Goal: Communication & Community: Answer question/provide support

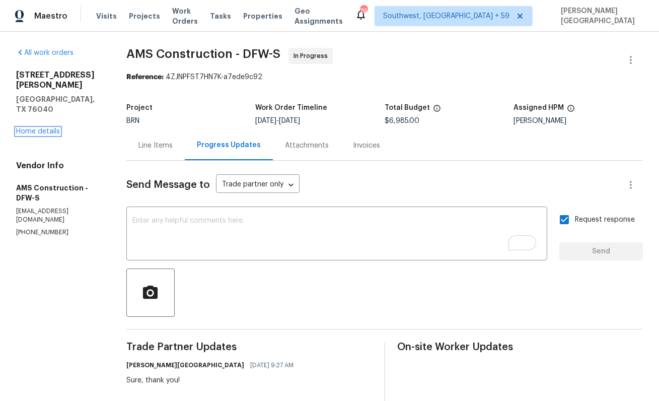
click at [53, 128] on link "Home details" at bounding box center [38, 131] width 44 height 7
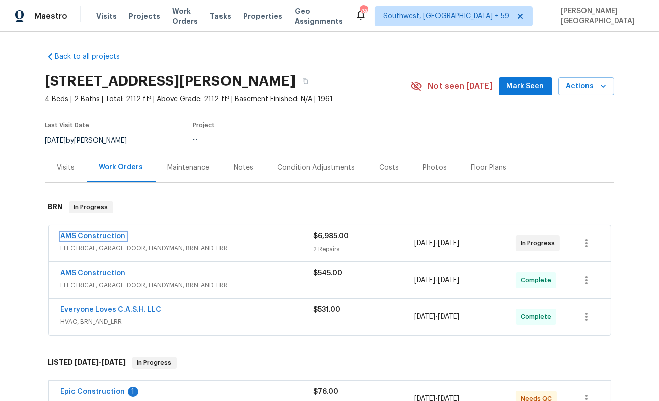
click at [103, 236] on link "AMS Construction" at bounding box center [93, 236] width 65 height 7
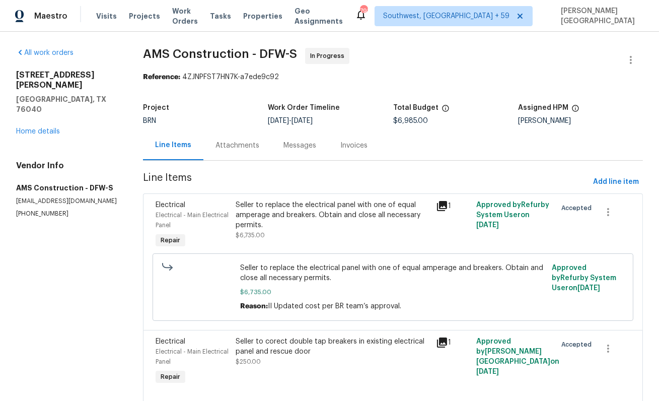
click at [237, 159] on div "Attachments" at bounding box center [238, 145] width 68 height 30
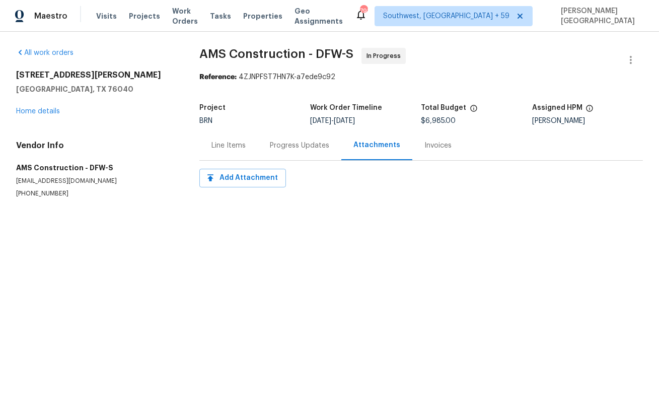
click at [298, 153] on div "Progress Updates" at bounding box center [300, 145] width 84 height 30
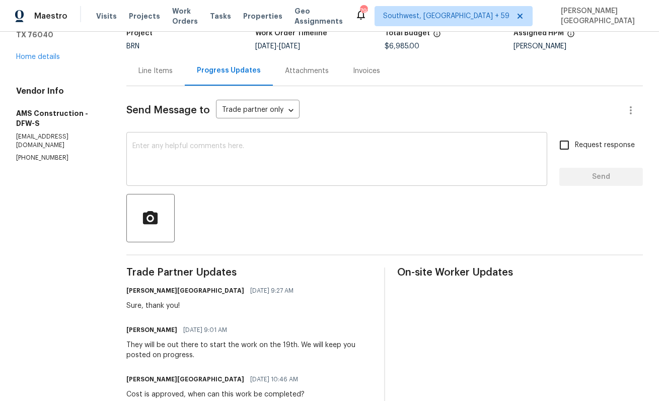
scroll to position [81, 0]
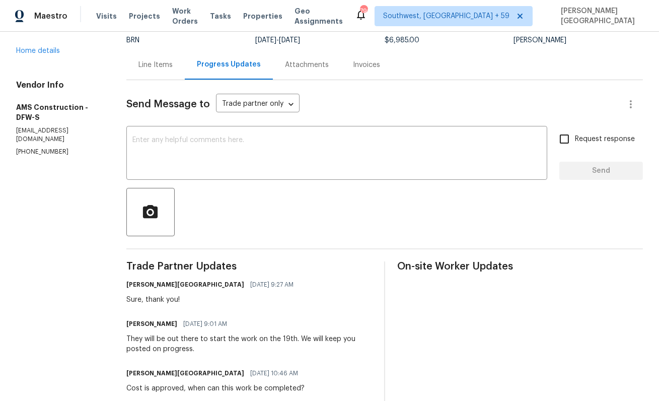
click at [248, 232] on div at bounding box center [384, 212] width 517 height 48
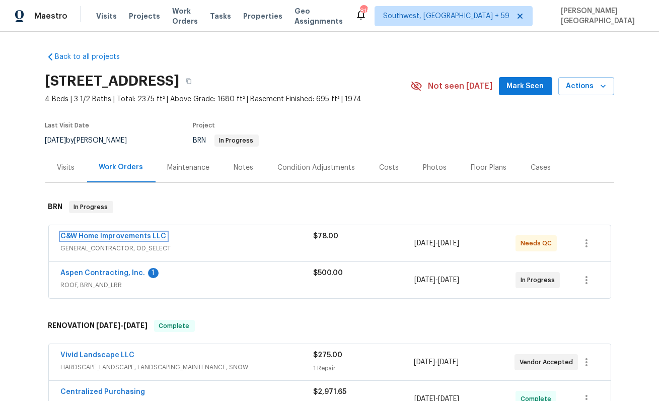
click at [129, 235] on link "C&W Home Improvements LLC" at bounding box center [114, 236] width 106 height 7
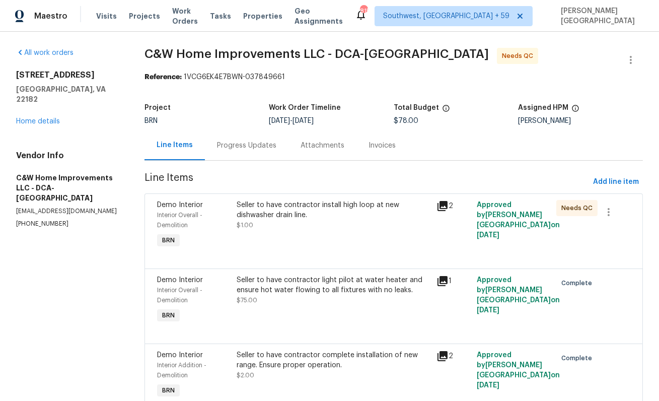
scroll to position [47, 0]
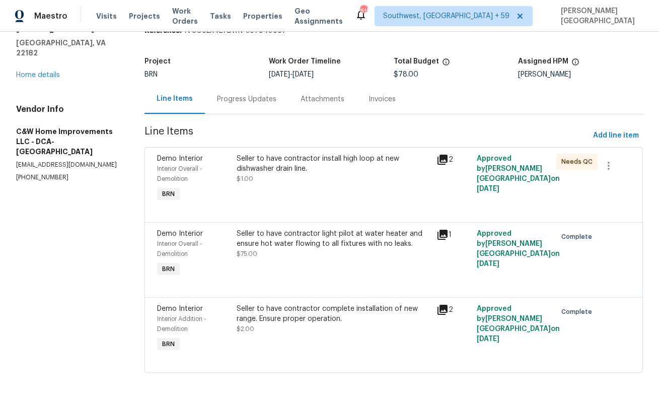
click at [321, 191] on div "Seller to have contractor install high loop at new dishwasher drain line. $1.00" at bounding box center [334, 179] width 200 height 56
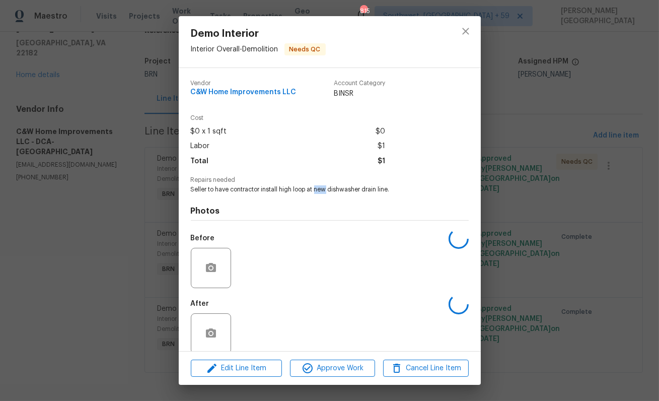
click at [321, 191] on span "Seller to have contractor install high loop at new dishwasher drain line." at bounding box center [316, 189] width 250 height 9
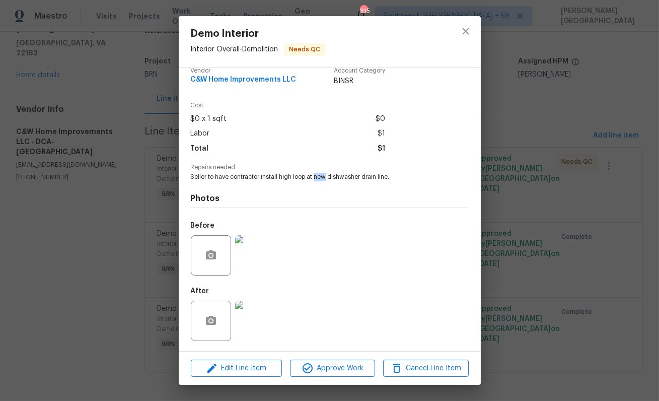
click at [253, 256] on img at bounding box center [255, 255] width 40 height 40
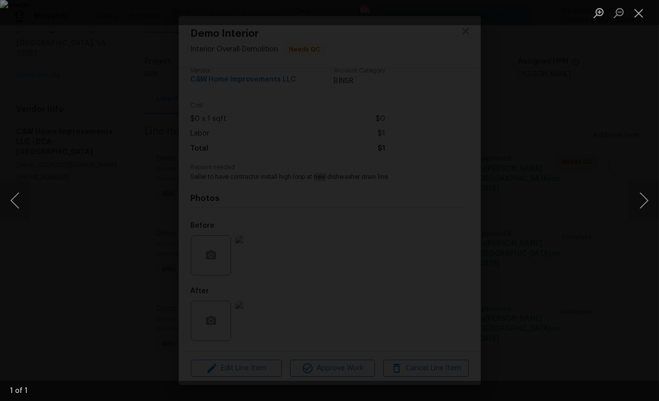
click at [631, 165] on div "Lightbox" at bounding box center [329, 200] width 659 height 401
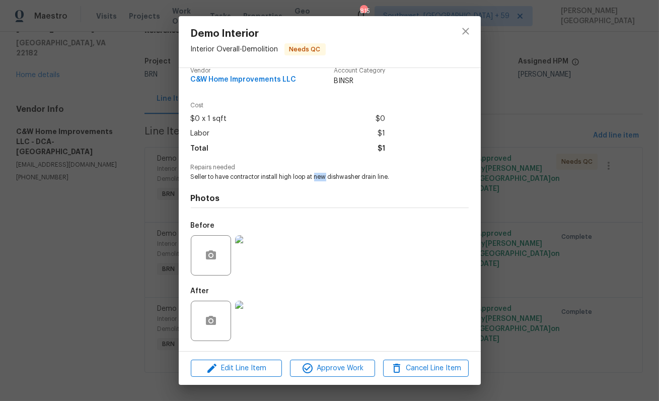
click at [263, 315] on img at bounding box center [255, 321] width 40 height 40
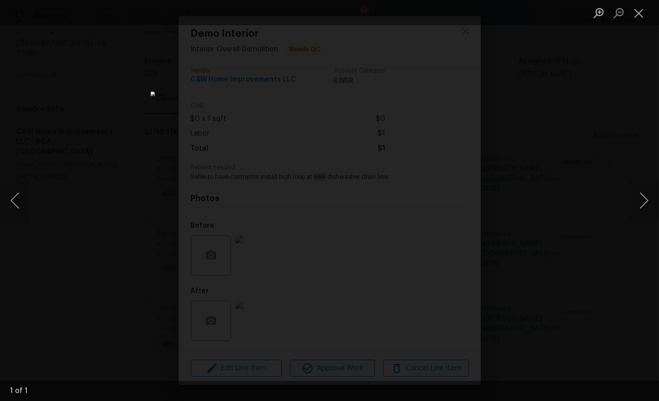
click at [543, 151] on div "Lightbox" at bounding box center [329, 200] width 659 height 401
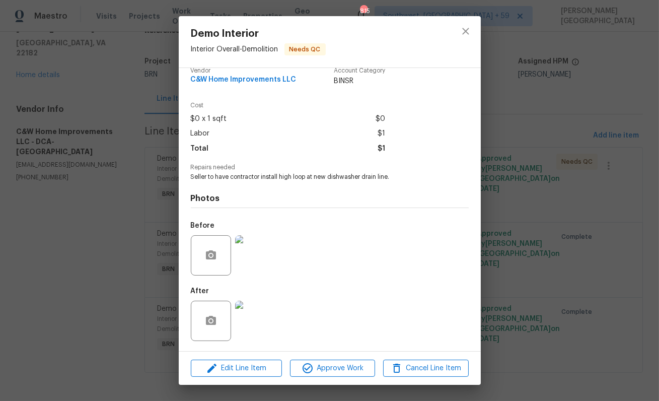
click at [575, 176] on div "Demo Interior Interior Overall - Demolition Needs QC Vendor C&W Home Improvemen…" at bounding box center [329, 200] width 659 height 401
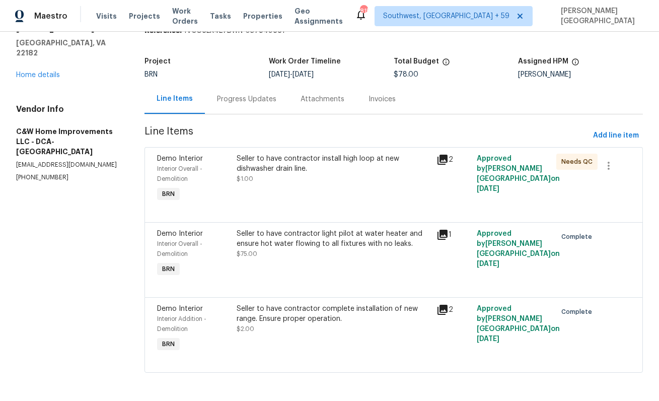
click at [250, 110] on div "Progress Updates" at bounding box center [247, 99] width 84 height 30
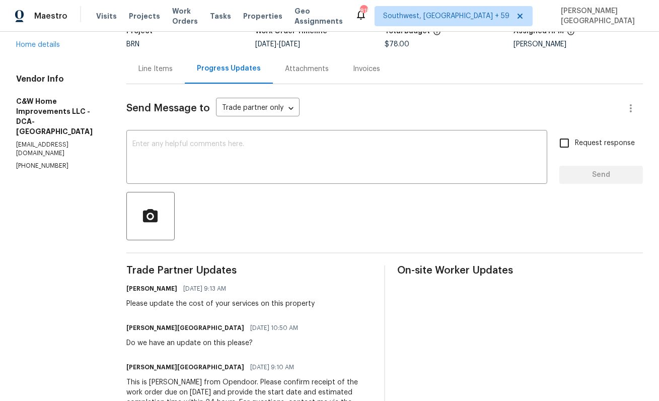
scroll to position [44, 0]
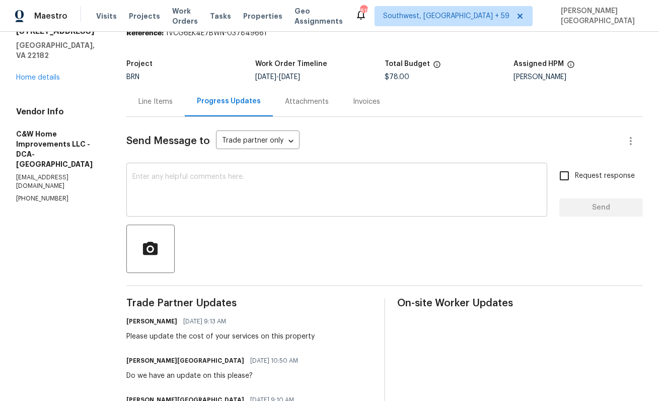
click at [184, 207] on textarea at bounding box center [336, 190] width 409 height 35
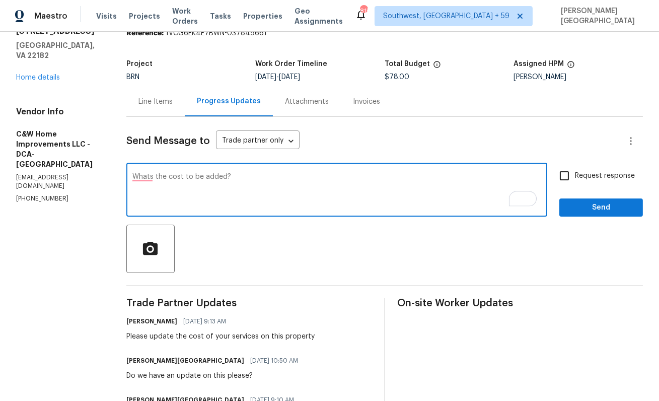
type textarea "Whats the cost to be added?"
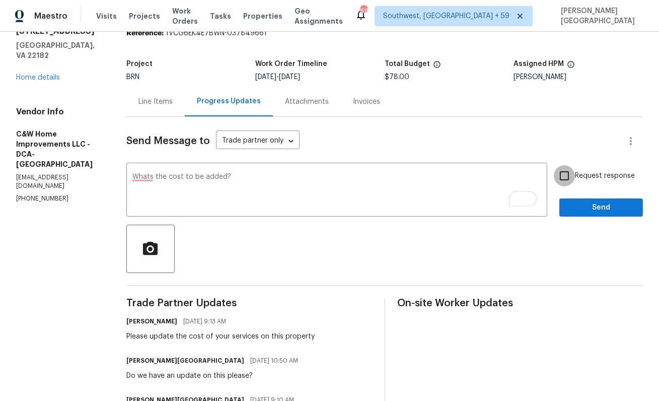
click at [565, 173] on input "Request response" at bounding box center [564, 175] width 21 height 21
checkbox input "true"
click at [589, 219] on div "Send Message to Trade partner only Trade partner only ​ Whats the cost to be ad…" at bounding box center [384, 290] width 517 height 346
click at [586, 206] on span "Send" at bounding box center [601, 207] width 67 height 13
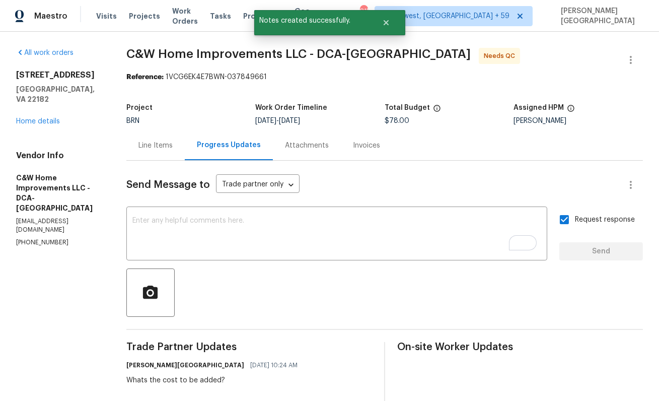
click at [107, 62] on div "All work orders 1700 Tyvale Ct Vienna, VA 22182 Home details Vendor Info C&W Ho…" at bounding box center [329, 297] width 659 height 530
click at [136, 54] on span "C&W Home Improvements LLC - DCA-MD" at bounding box center [298, 54] width 345 height 12
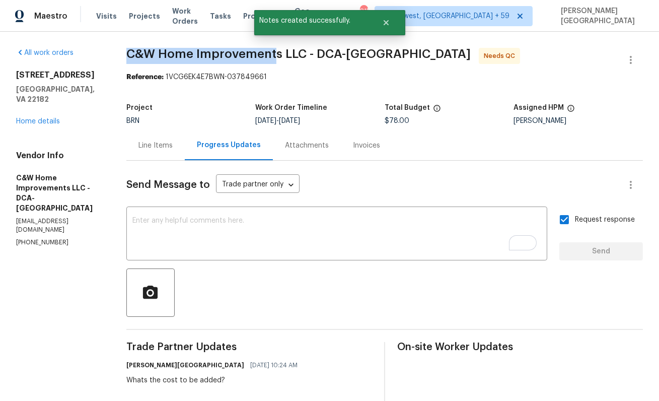
drag, startPoint x: 124, startPoint y: 50, endPoint x: 279, endPoint y: 53, distance: 154.7
click at [279, 53] on div "All work orders 1700 Tyvale Ct Vienna, VA 22182 Home details Vendor Info C&W Ho…" at bounding box center [329, 297] width 659 height 530
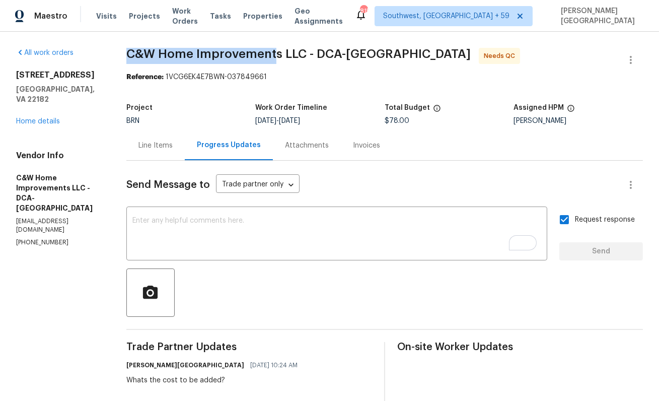
copy span "C&W Home Improvement"
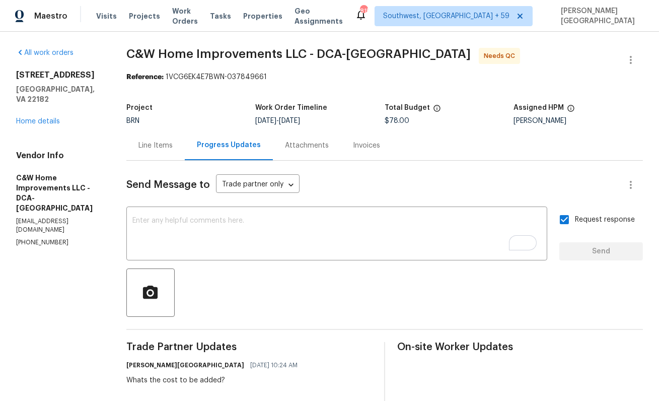
click at [50, 106] on div "1700 Tyvale Ct Vienna, VA 22182 Home details" at bounding box center [59, 98] width 86 height 56
click at [52, 118] on link "Home details" at bounding box center [38, 121] width 44 height 7
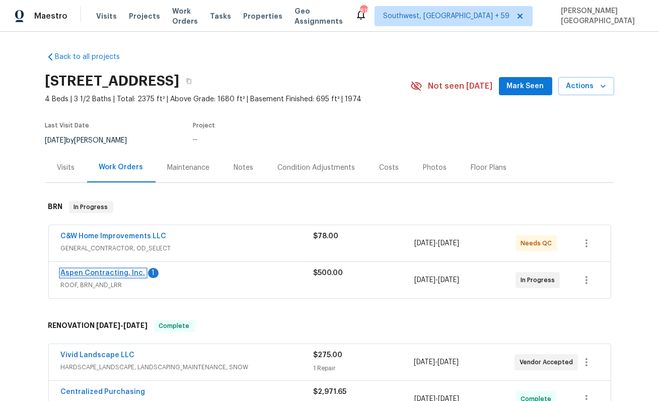
click at [128, 275] on link "Aspen Contracting, Inc." at bounding box center [103, 272] width 85 height 7
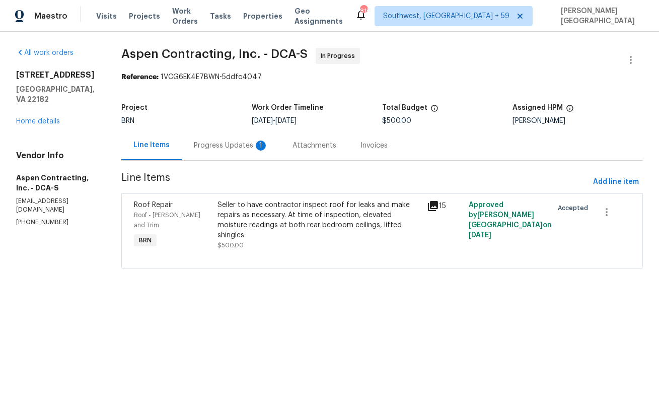
click at [254, 149] on div "Progress Updates 1" at bounding box center [231, 146] width 75 height 10
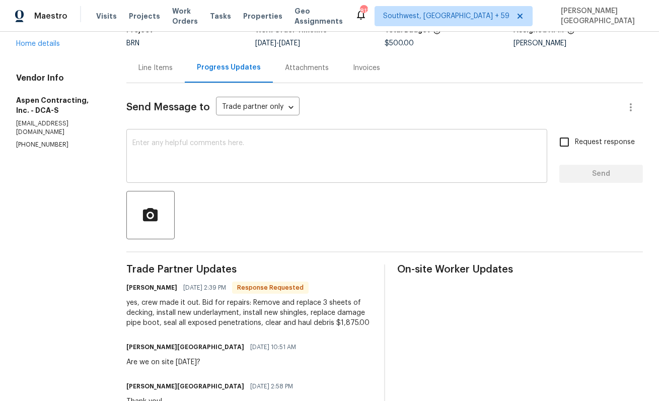
scroll to position [53, 0]
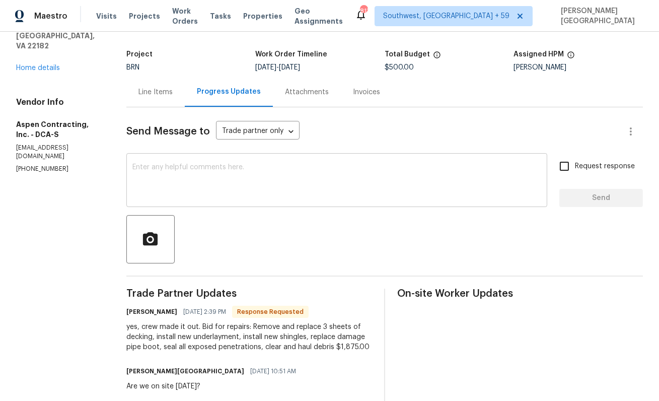
click at [188, 157] on div "x ​" at bounding box center [336, 181] width 421 height 51
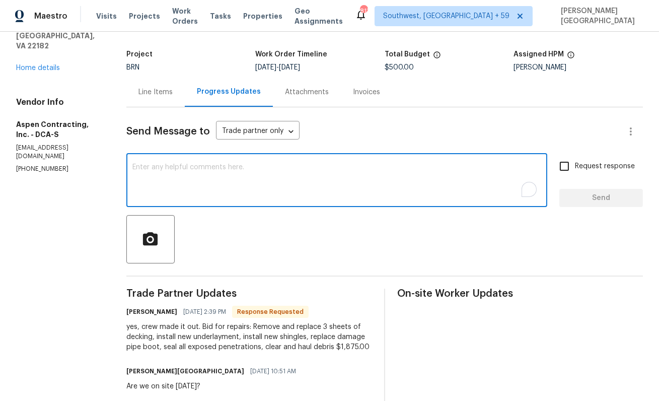
click at [188, 171] on textarea "To enrich screen reader interactions, please activate Accessibility in Grammarl…" at bounding box center [336, 181] width 409 height 35
type textarea "Sure, I will update shortly."
drag, startPoint x: 572, startPoint y: 164, endPoint x: 573, endPoint y: 180, distance: 16.2
click at [572, 164] on input "Request response" at bounding box center [564, 166] width 21 height 21
checkbox input "true"
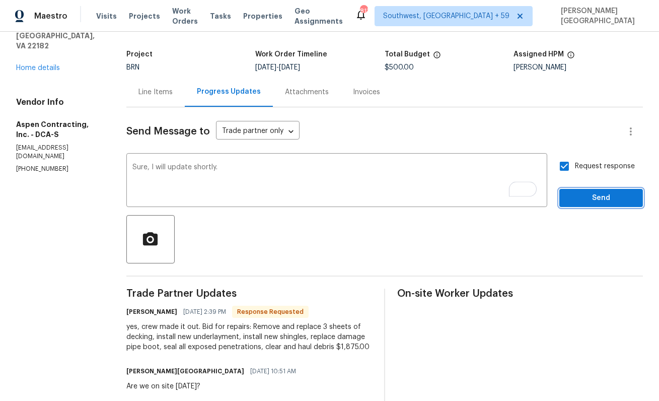
click at [577, 195] on span "Send" at bounding box center [601, 198] width 67 height 13
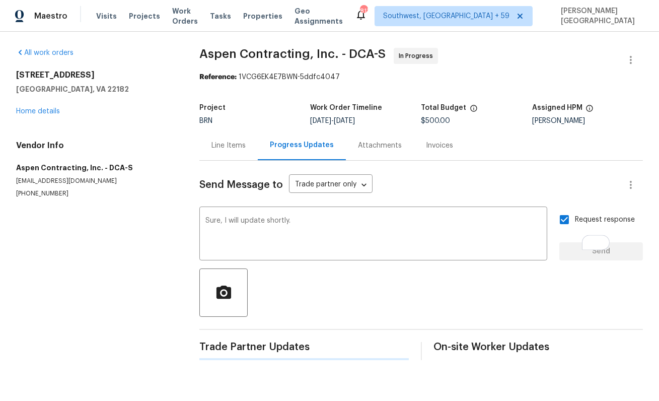
scroll to position [0, 0]
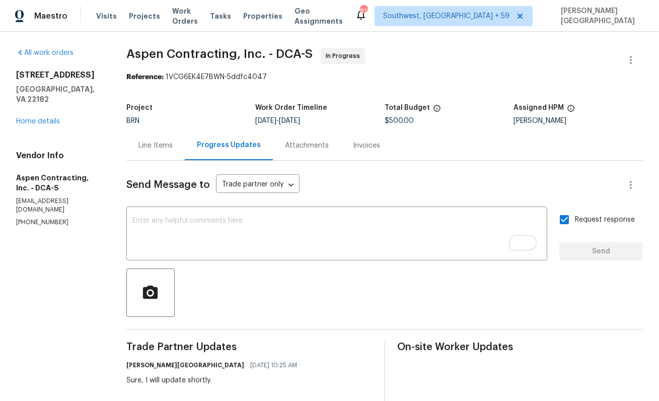
click at [235, 212] on div "x ​" at bounding box center [336, 234] width 421 height 51
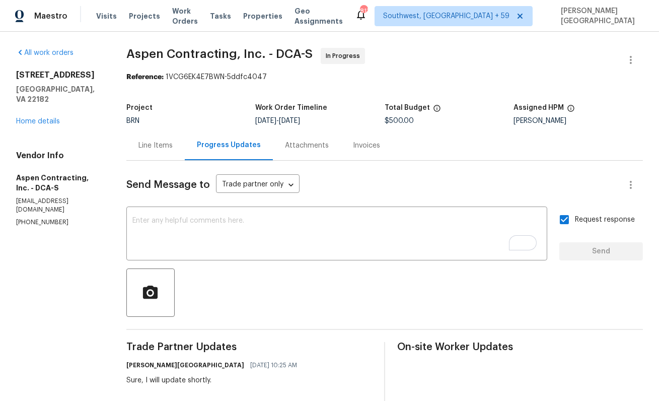
click at [142, 51] on span "Aspen Contracting, Inc. - DCA-S" at bounding box center [219, 54] width 186 height 12
click at [210, 52] on span "Aspen Contracting, Inc. - DCA-S" at bounding box center [219, 54] width 186 height 12
copy span "Aspen Contracting"
click at [156, 149] on div "Line Items" at bounding box center [156, 146] width 34 height 10
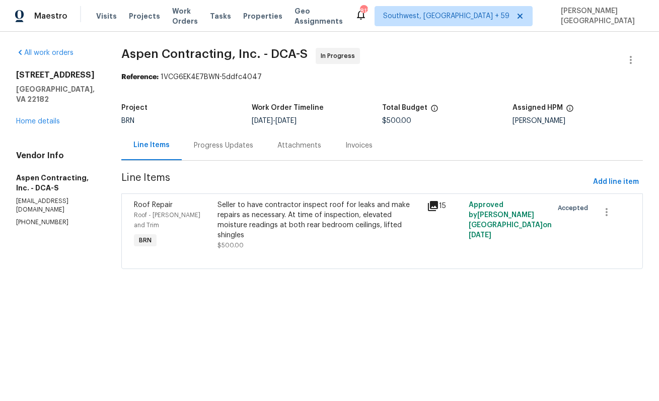
click at [256, 222] on div "Seller to have contractor inspect roof for leaks and make repairs as necessary.…" at bounding box center [320, 220] width 204 height 40
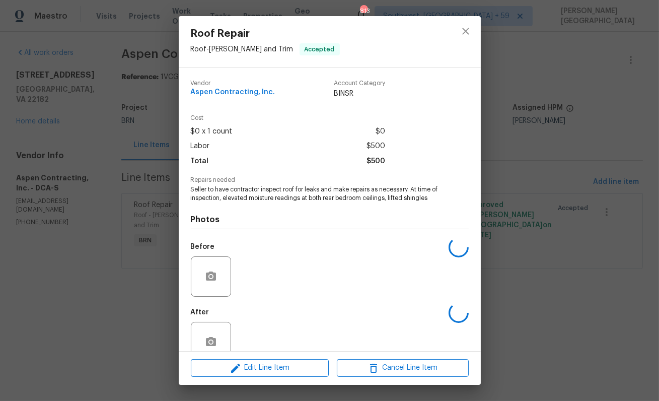
click at [256, 222] on h4 "Photos" at bounding box center [330, 220] width 278 height 10
click at [243, 202] on span "Seller to have contractor inspect roof for leaks and make repairs as necessary.…" at bounding box center [316, 193] width 250 height 17
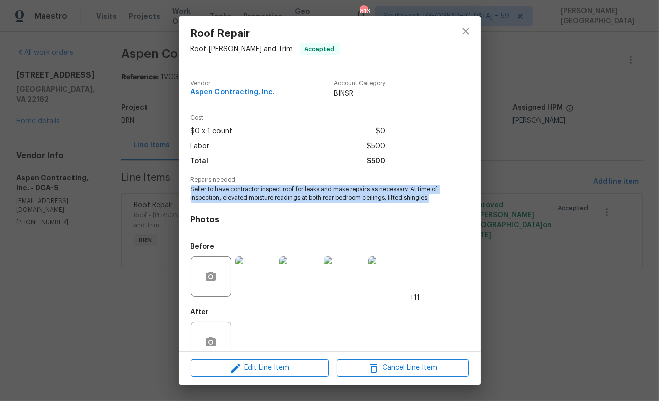
click at [243, 202] on span "Seller to have contractor inspect roof for leaks and make repairs as necessary.…" at bounding box center [316, 193] width 250 height 17
copy span "Seller to have contractor inspect roof for leaks and make repairs as necessary.…"
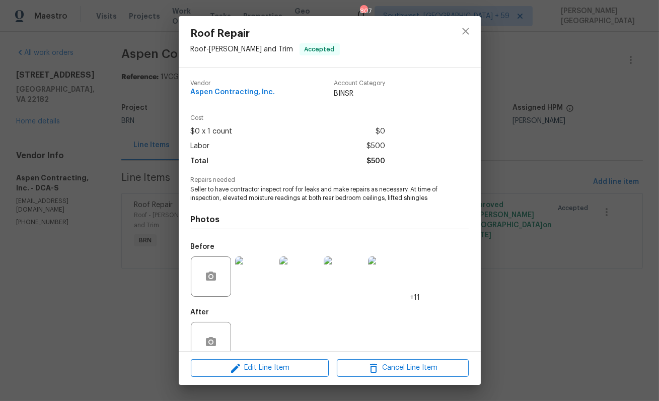
click at [153, 243] on div "Roof Repair Roof - Eaves and Trim Accepted Vendor Aspen Contracting, Inc. Accou…" at bounding box center [329, 200] width 659 height 401
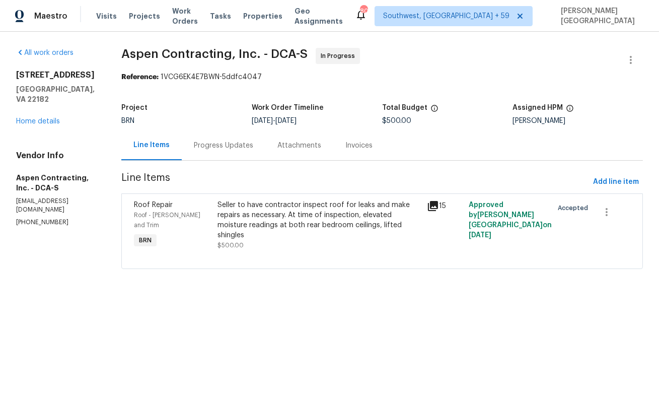
click at [219, 147] on div "Progress Updates" at bounding box center [223, 146] width 59 height 10
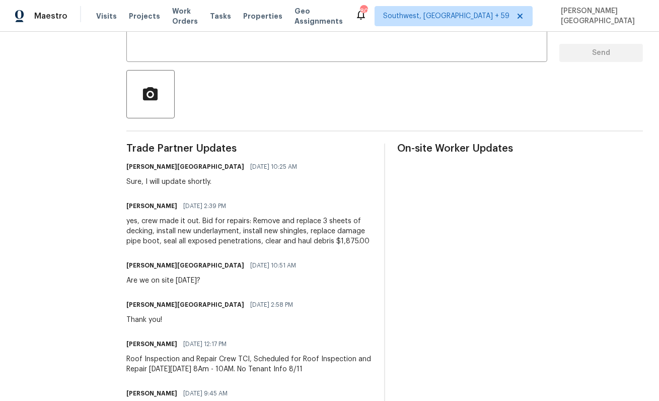
scroll to position [235, 0]
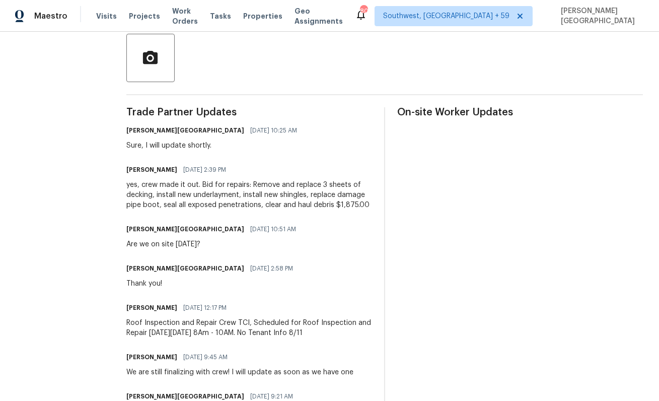
click at [199, 184] on div "yes, crew made it out. Bid for repairs: Remove and replace 3 sheets of decking,…" at bounding box center [249, 195] width 246 height 30
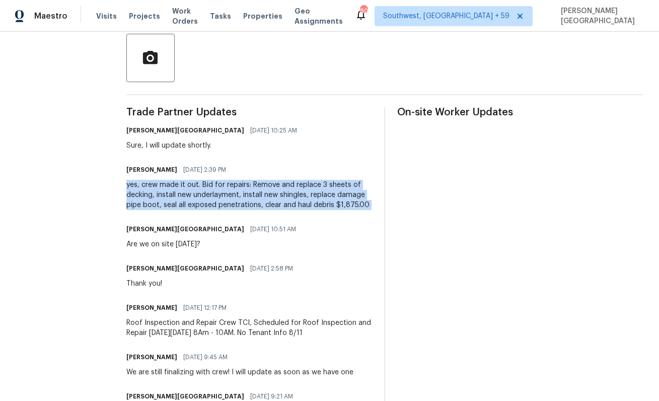
click at [199, 184] on div "yes, crew made it out. Bid for repairs: Remove and replace 3 sheets of decking,…" at bounding box center [249, 195] width 246 height 30
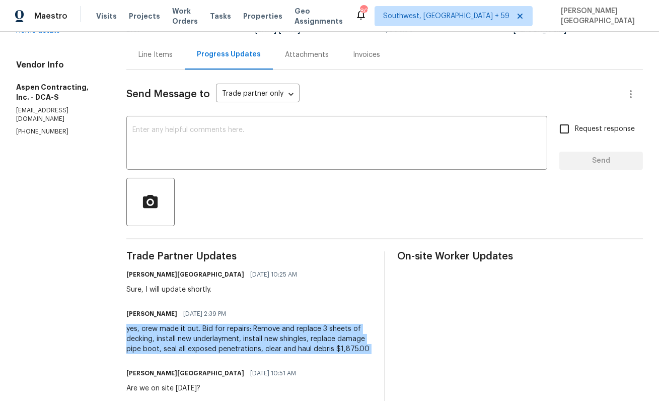
scroll to position [0, 0]
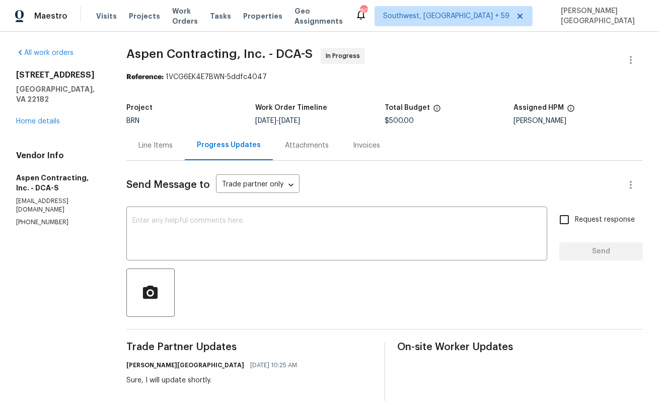
click at [405, 123] on span "$500.00" at bounding box center [399, 120] width 29 height 7
copy span "$500.00"
click at [51, 118] on link "Home details" at bounding box center [38, 121] width 44 height 7
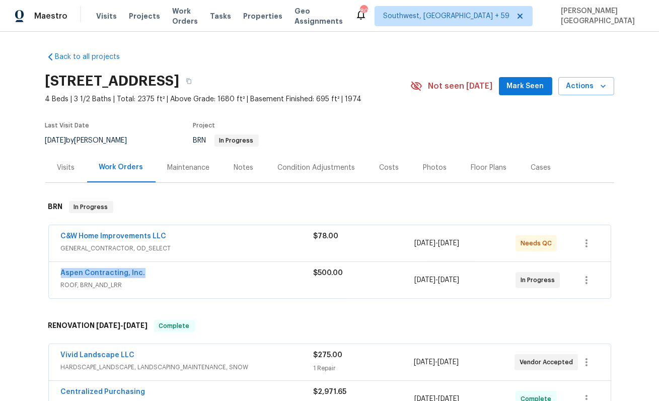
drag, startPoint x: 146, startPoint y: 274, endPoint x: 56, endPoint y: 273, distance: 90.2
click at [56, 273] on div "Aspen Contracting, Inc. ROOF, BRN_AND_LRR $500.00 8/8/2025 - 8/11/2025 In Progr…" at bounding box center [330, 280] width 562 height 36
copy link "Aspen Contracting, Inc."
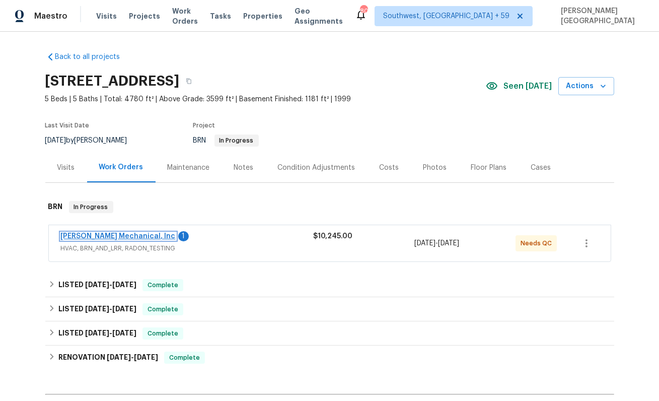
click at [132, 237] on link "JH Martin Mechanical, Inc" at bounding box center [118, 236] width 115 height 7
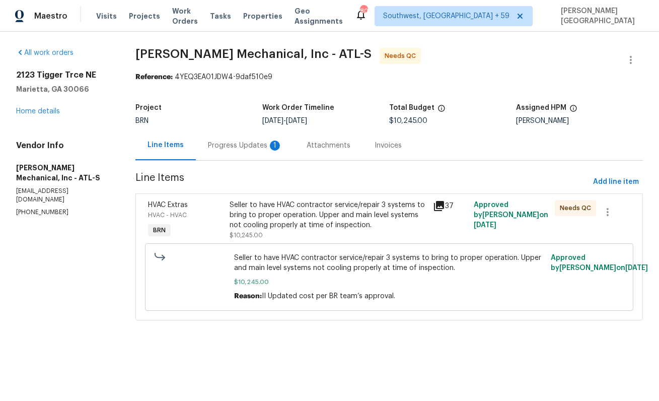
click at [267, 147] on div "Progress Updates 1" at bounding box center [245, 146] width 75 height 10
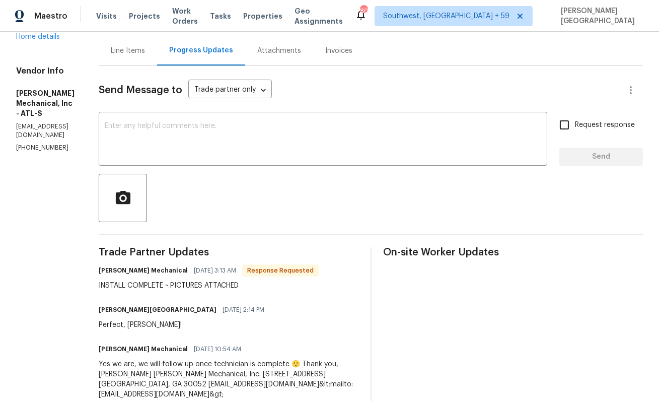
scroll to position [71, 0]
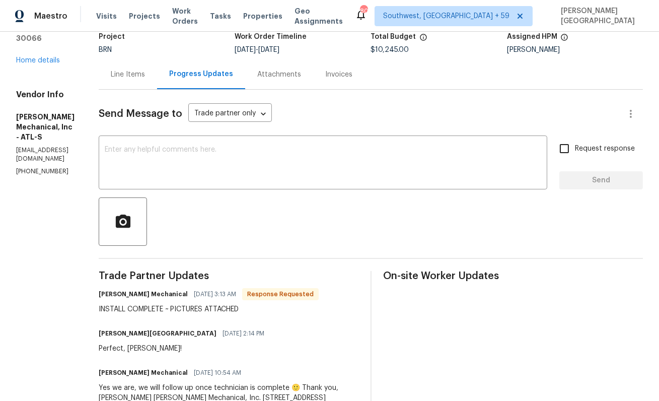
click at [145, 74] on div "Line Items" at bounding box center [128, 75] width 34 height 10
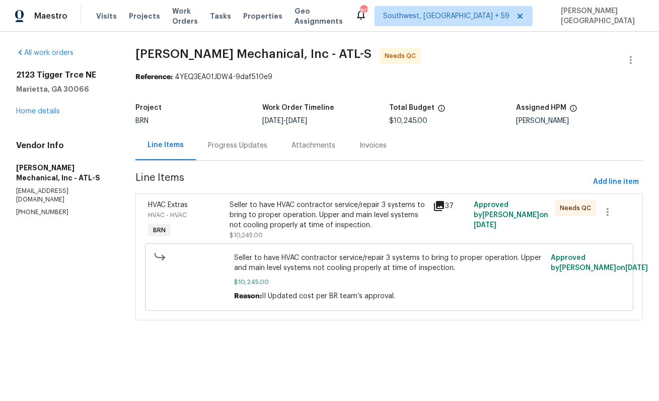
click at [333, 218] on div "Seller to have HVAC contractor service/repair 3 systems to bring to proper oper…" at bounding box center [328, 215] width 197 height 30
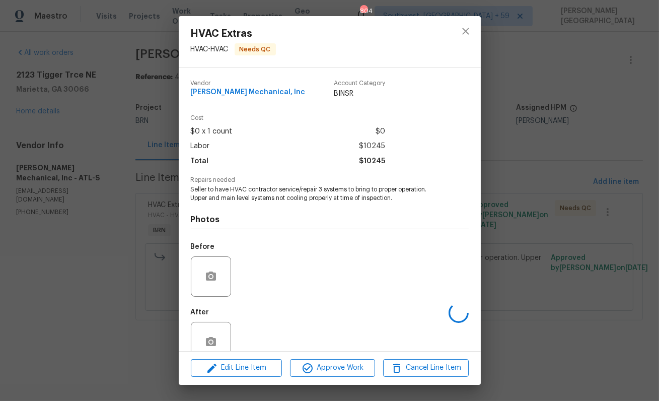
scroll to position [22, 0]
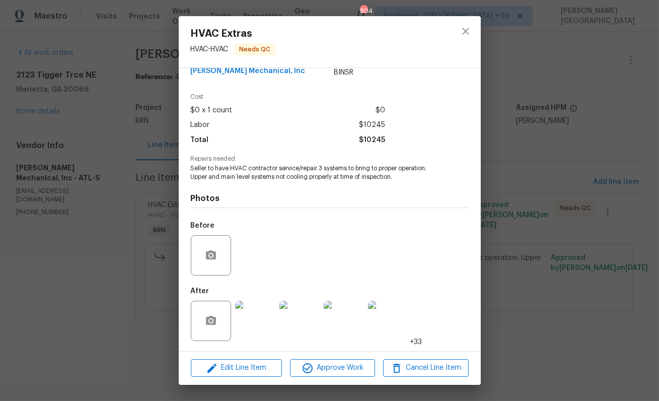
click at [264, 323] on img at bounding box center [255, 321] width 40 height 40
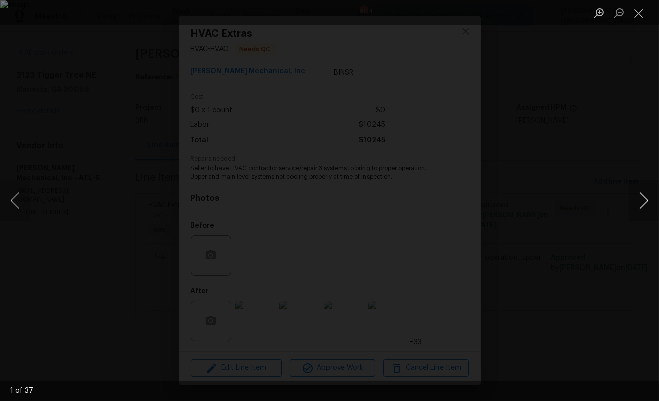
click at [649, 202] on button "Next image" at bounding box center [644, 200] width 30 height 40
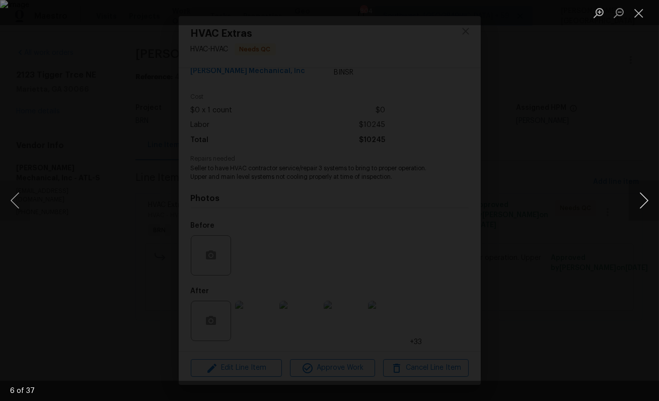
click at [649, 202] on button "Next image" at bounding box center [644, 200] width 30 height 40
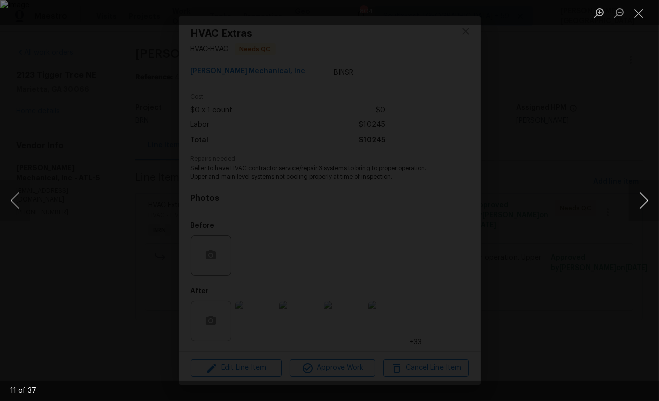
click at [649, 202] on button "Next image" at bounding box center [644, 200] width 30 height 40
click at [649, 203] on button "Next image" at bounding box center [644, 200] width 30 height 40
click at [649, 204] on button "Next image" at bounding box center [644, 200] width 30 height 40
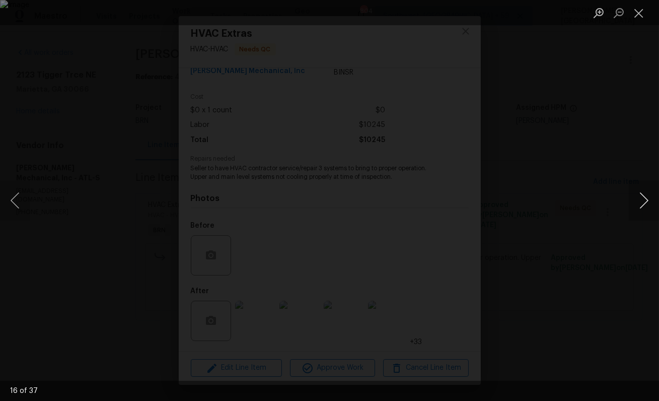
click at [650, 205] on button "Next image" at bounding box center [644, 200] width 30 height 40
click at [651, 206] on button "Next image" at bounding box center [644, 200] width 30 height 40
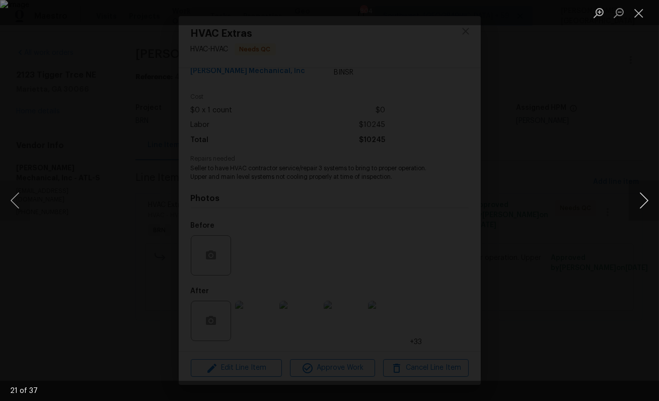
click at [651, 206] on button "Next image" at bounding box center [644, 200] width 30 height 40
click at [651, 207] on button "Next image" at bounding box center [644, 200] width 30 height 40
click at [645, 201] on button "Next image" at bounding box center [644, 200] width 30 height 40
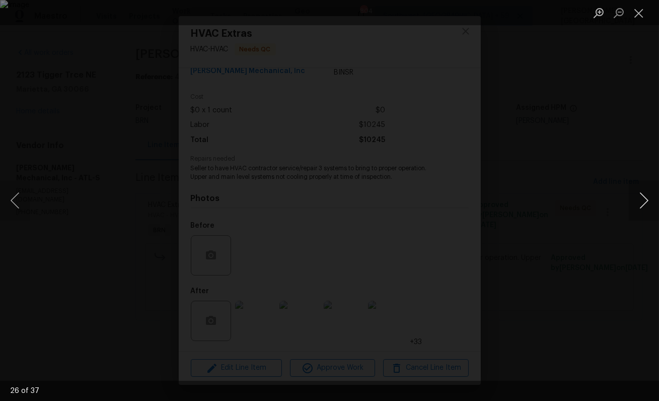
click at [645, 201] on button "Next image" at bounding box center [644, 200] width 30 height 40
click at [645, 202] on button "Next image" at bounding box center [644, 200] width 30 height 40
click at [644, 206] on button "Next image" at bounding box center [644, 200] width 30 height 40
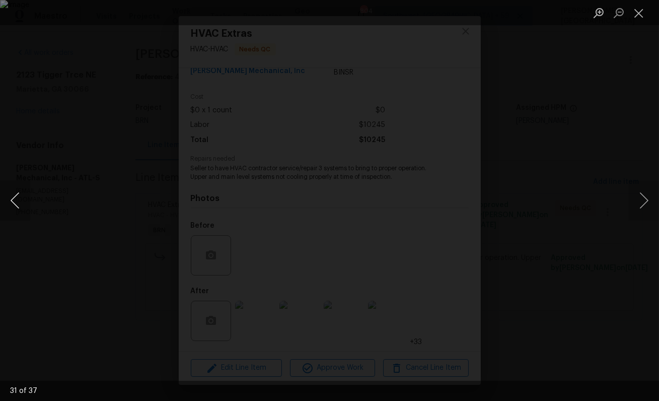
click at [14, 199] on button "Previous image" at bounding box center [15, 200] width 30 height 40
click at [649, 194] on button "Next image" at bounding box center [644, 200] width 30 height 40
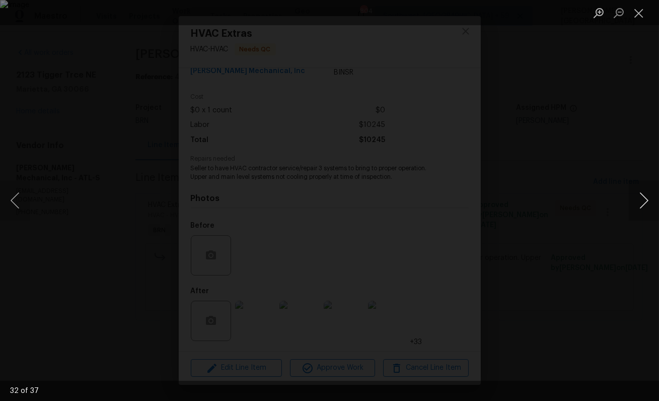
click at [649, 194] on button "Next image" at bounding box center [644, 200] width 30 height 40
click at [649, 195] on button "Next image" at bounding box center [644, 200] width 30 height 40
click at [579, 98] on div "Lightbox" at bounding box center [329, 200] width 659 height 401
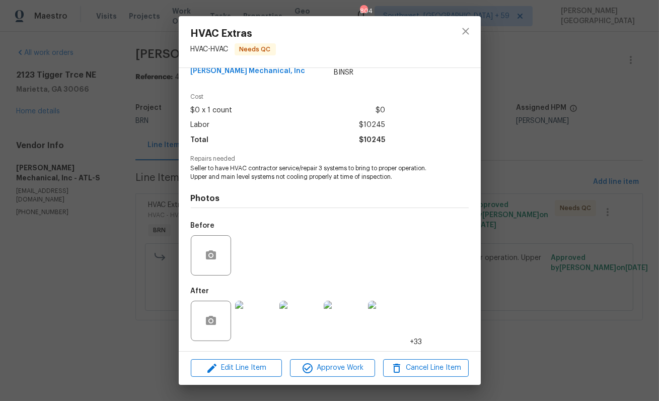
click at [155, 103] on div "HVAC Extras HVAC - HVAC Needs QC Vendor JH Martin Mechanical, Inc Account Categ…" at bounding box center [329, 200] width 659 height 401
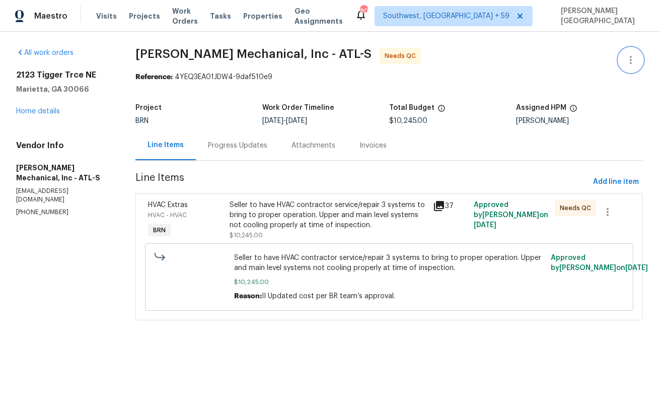
click at [632, 60] on icon "button" at bounding box center [631, 60] width 12 height 12
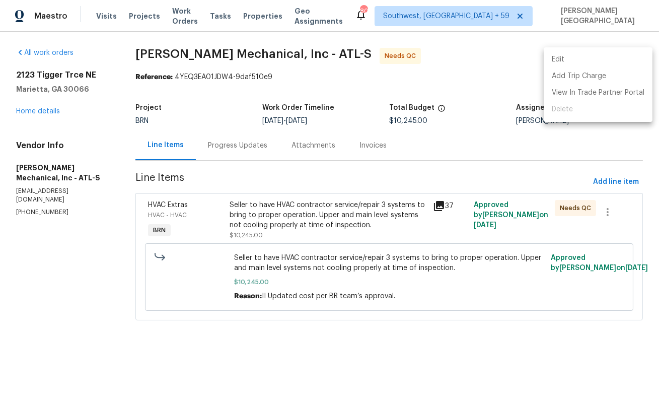
click at [586, 59] on li "Edit" at bounding box center [598, 59] width 109 height 17
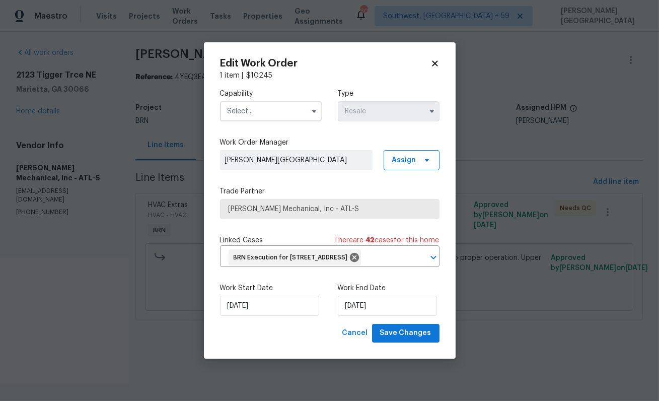
click at [233, 324] on div "Work Start Date 8/6/2025 Work End Date 8/8/2025" at bounding box center [330, 299] width 220 height 49
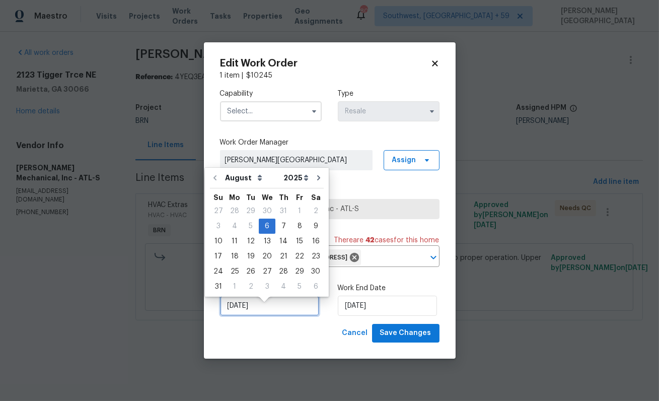
click at [249, 312] on input "8/6/2025" at bounding box center [269, 306] width 99 height 20
click at [281, 225] on div "7" at bounding box center [284, 226] width 16 height 14
type input "8/7/2025"
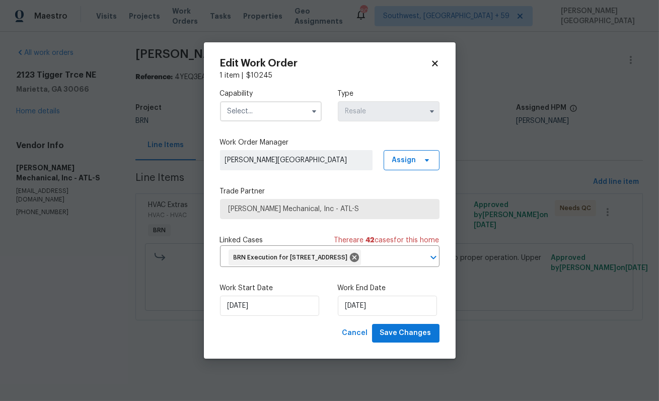
click at [249, 101] on input "text" at bounding box center [271, 111] width 102 height 20
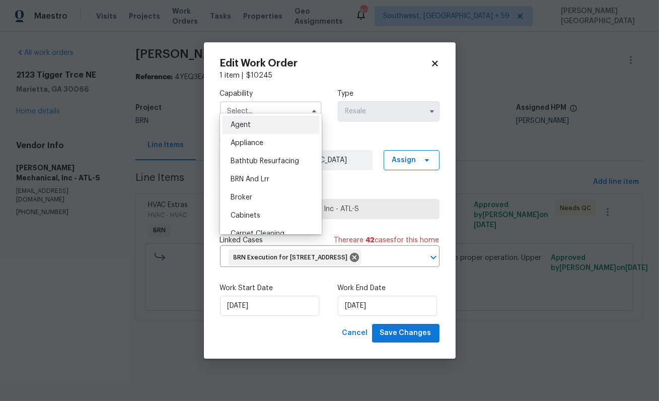
click at [252, 176] on span "BRN And Lrr" at bounding box center [250, 179] width 39 height 7
type input "BRN And Lrr"
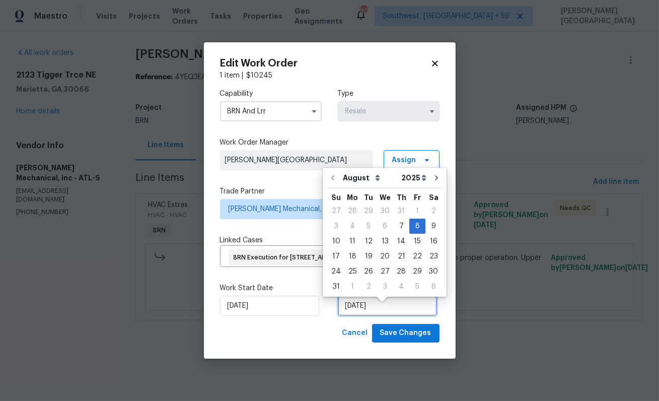
click at [373, 306] on input "8/8/2025" at bounding box center [387, 306] width 99 height 20
click at [410, 241] on div "15" at bounding box center [418, 241] width 16 height 14
type input "[DATE]"
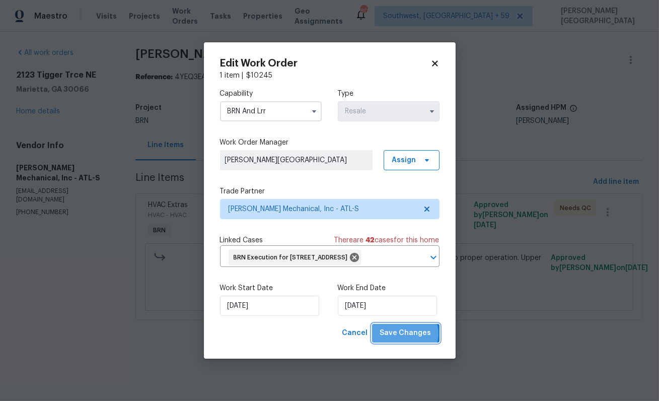
click at [408, 340] on span "Save Changes" at bounding box center [405, 333] width 51 height 13
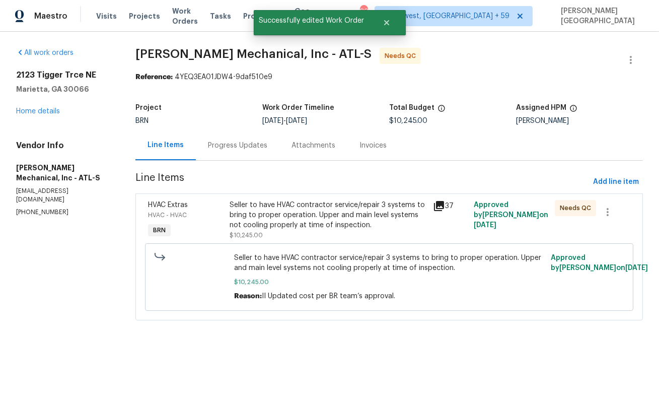
click at [234, 158] on div "Progress Updates" at bounding box center [238, 145] width 84 height 30
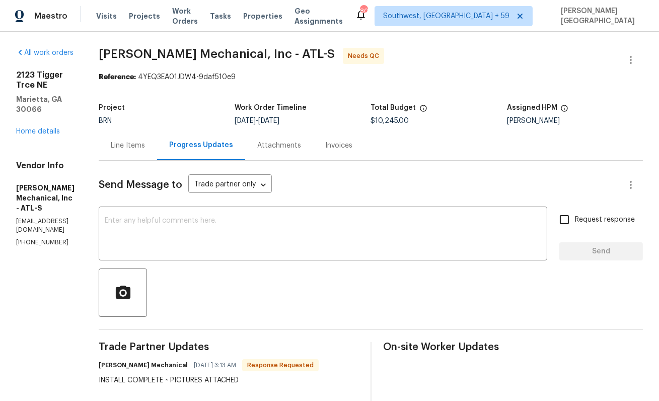
click at [163, 125] on div "Project BRN Work Order Timeline 8/6/2025 - 8/8/2025 Total Budget $10,245.00 Ass…" at bounding box center [371, 114] width 545 height 32
click at [145, 148] on div "Line Items" at bounding box center [128, 146] width 34 height 10
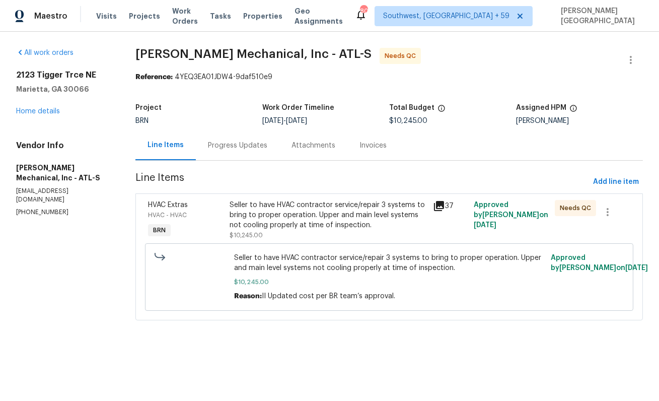
click at [329, 217] on div "Seller to have HVAC contractor service/repair 3 systems to bring to proper oper…" at bounding box center [328, 215] width 197 height 30
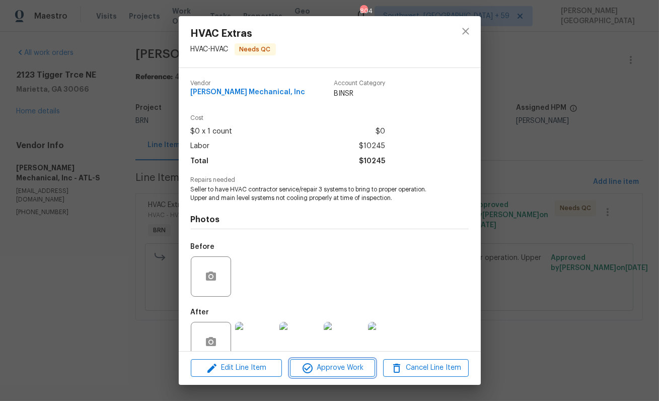
click at [344, 366] on span "Approve Work" at bounding box center [332, 368] width 79 height 13
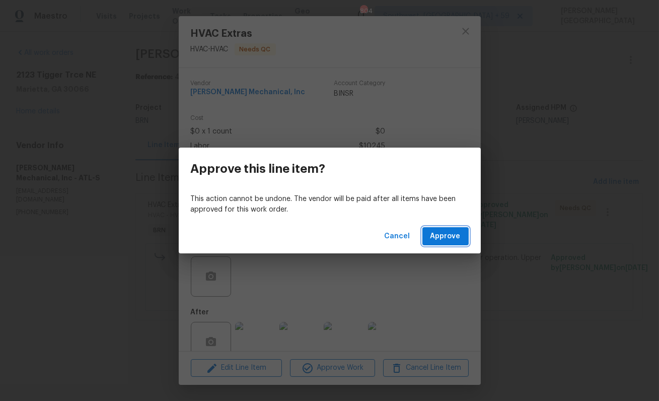
click at [432, 238] on span "Approve" at bounding box center [446, 236] width 30 height 13
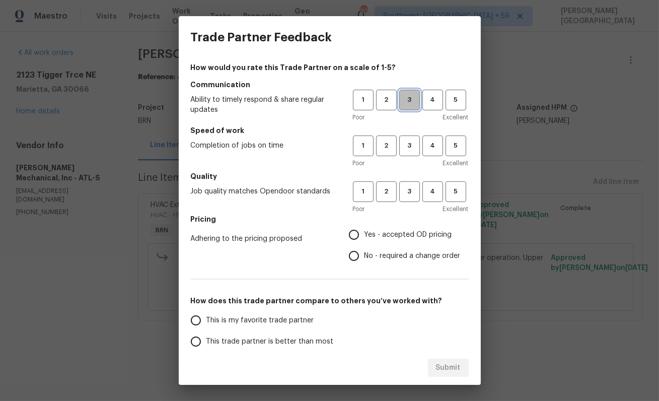
click at [402, 102] on span "3" at bounding box center [409, 100] width 19 height 12
click at [408, 144] on span "3" at bounding box center [409, 146] width 19 height 12
click at [407, 194] on span "3" at bounding box center [409, 192] width 19 height 12
click at [384, 255] on span "No - required a change order" at bounding box center [413, 256] width 96 height 11
click at [365, 255] on input "No - required a change order" at bounding box center [354, 255] width 21 height 21
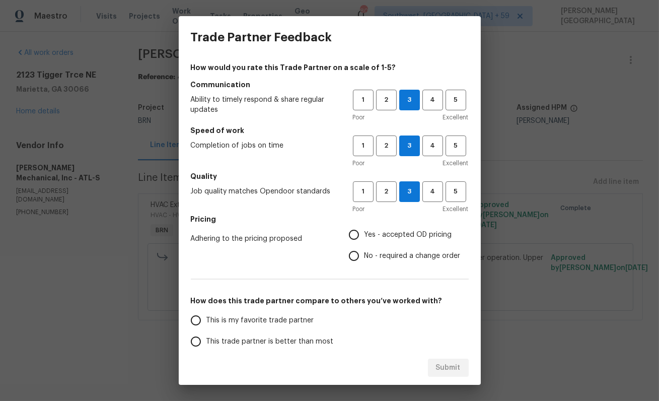
radio input "true"
click at [260, 351] on div "Submit" at bounding box center [330, 368] width 302 height 35
click at [254, 340] on span "This trade partner is better than most" at bounding box center [270, 341] width 127 height 11
click at [207, 340] on input "This trade partner is better than most" at bounding box center [195, 341] width 21 height 21
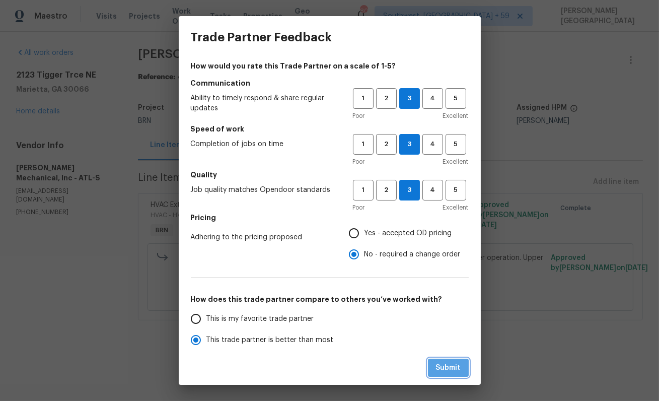
click at [444, 369] on span "Submit" at bounding box center [448, 368] width 25 height 13
radio input "true"
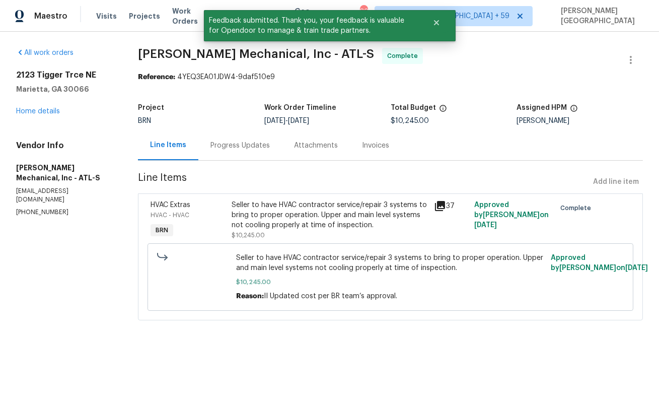
click at [225, 138] on div "Progress Updates" at bounding box center [240, 145] width 84 height 30
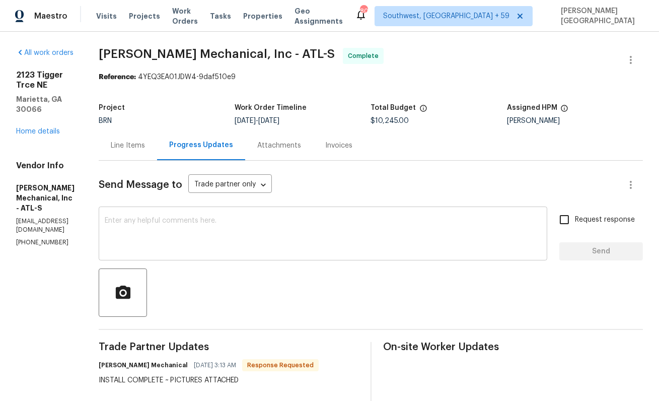
click at [178, 238] on textarea at bounding box center [323, 234] width 437 height 35
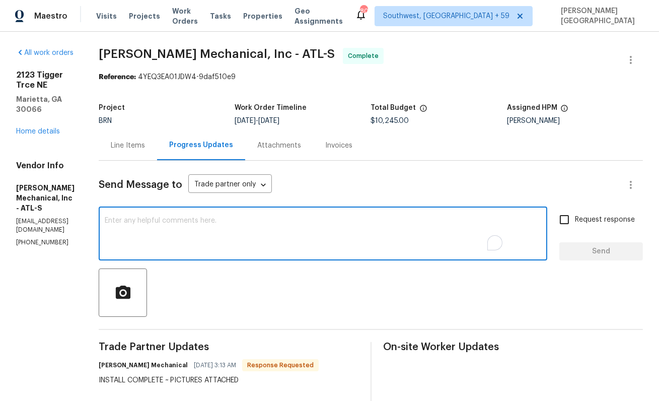
paste textarea "WO is approved, Please upload the detailed paid invoice under invoice section. …"
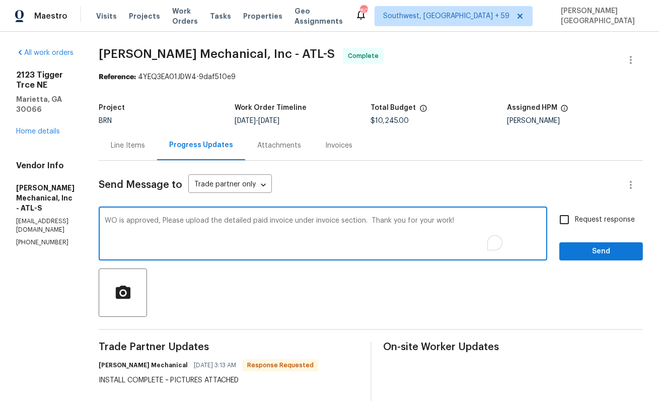
type textarea "WO is approved, Please upload the detailed paid invoice under invoice section. …"
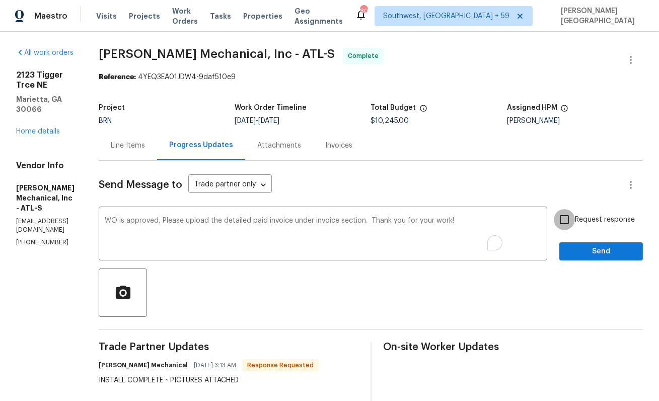
click at [560, 224] on input "Request response" at bounding box center [564, 219] width 21 height 21
checkbox input "true"
click at [601, 257] on span "Send" at bounding box center [601, 251] width 67 height 13
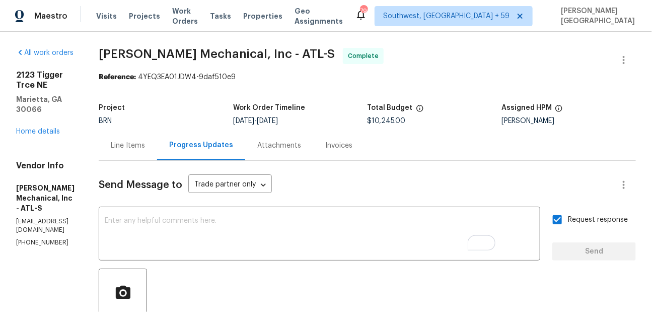
click at [365, 154] on div "Invoices" at bounding box center [338, 145] width 51 height 30
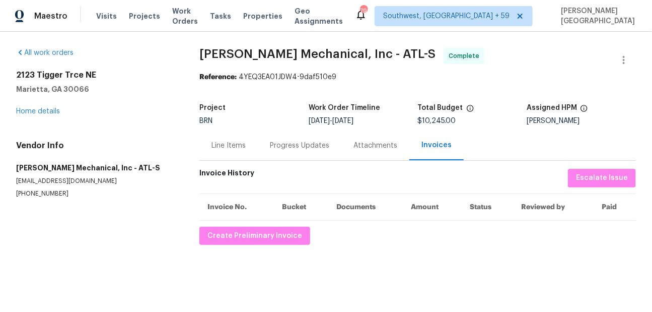
click at [235, 246] on div "All work orders 2123 Tigger Trce NE Marietta, GA 30066 Home details Vendor Info…" at bounding box center [326, 146] width 652 height 229
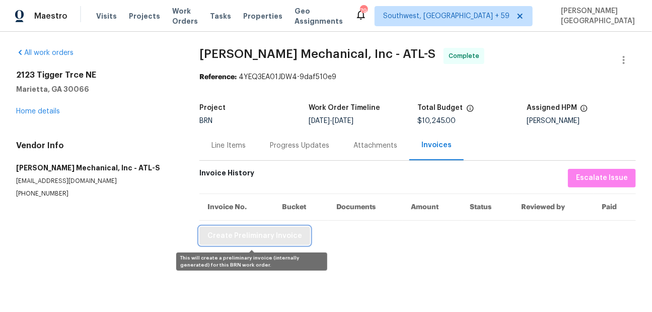
click at [237, 239] on span "Create Preliminary Invoice" at bounding box center [255, 236] width 95 height 13
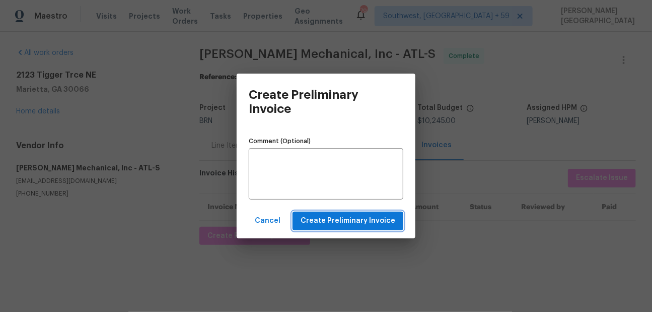
click at [319, 223] on span "Create Preliminary Invoice" at bounding box center [348, 221] width 95 height 13
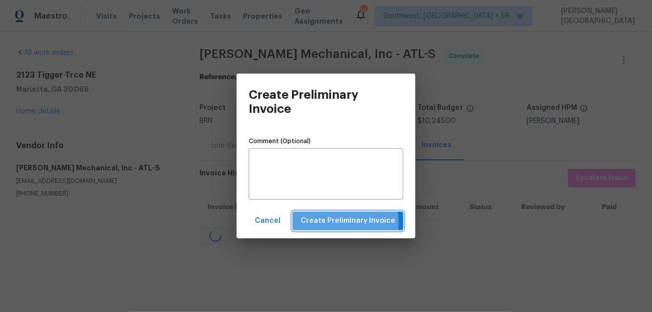
click at [319, 223] on span "Create Preliminary Invoice" at bounding box center [348, 221] width 95 height 13
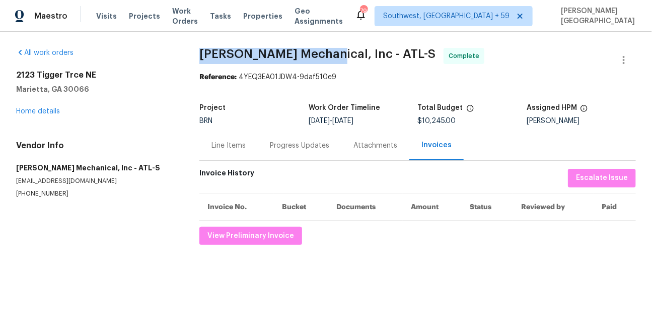
drag, startPoint x: 196, startPoint y: 52, endPoint x: 322, endPoint y: 50, distance: 126.5
click at [322, 51] on div "All work orders 2123 Tigger Trce NE Marietta, GA 30066 Home details Vendor Info…" at bounding box center [326, 146] width 652 height 229
copy span "JH Martin Mechanical"
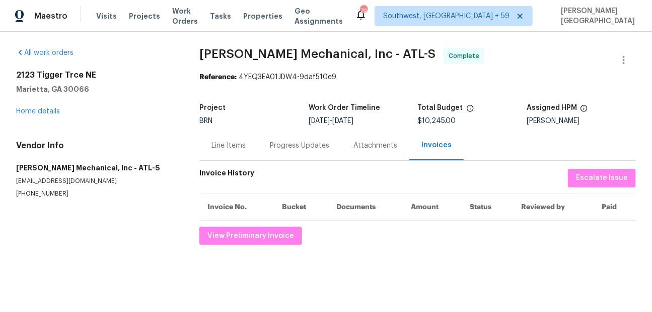
click at [222, 153] on div "Line Items" at bounding box center [228, 145] width 58 height 30
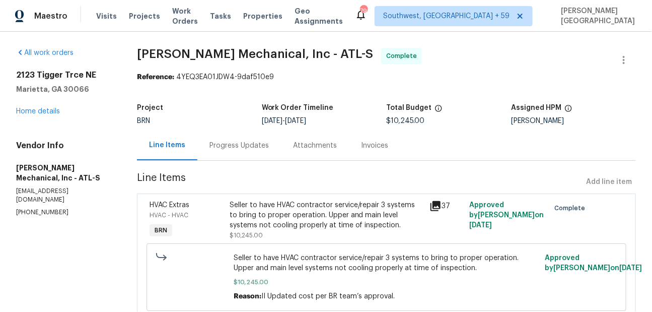
click at [291, 221] on div "Seller to have HVAC contractor service/repair 3 systems to bring to proper oper…" at bounding box center [327, 215] width 194 height 30
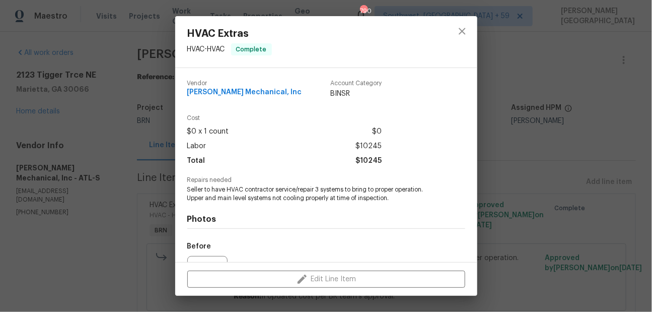
click at [269, 195] on span "Seller to have HVAC contractor service/repair 3 systems to bring to proper oper…" at bounding box center [312, 193] width 250 height 17
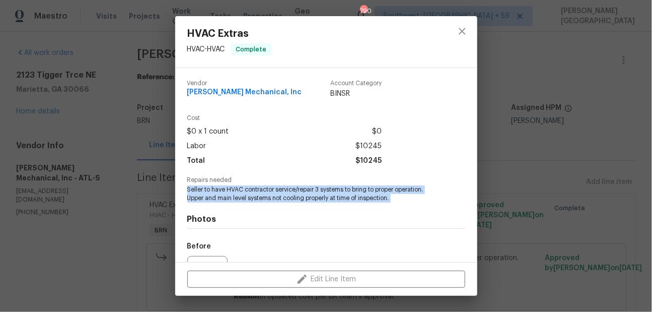
click at [269, 195] on span "Seller to have HVAC contractor service/repair 3 systems to bring to proper oper…" at bounding box center [312, 193] width 250 height 17
copy span "Seller to have HVAC contractor service/repair 3 systems to bring to proper oper…"
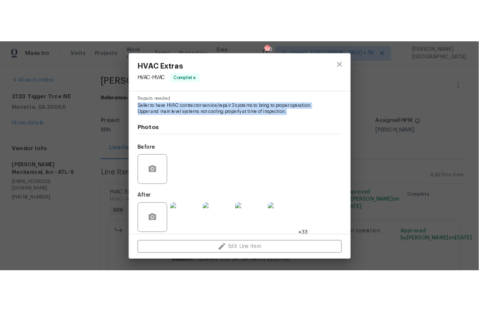
scroll to position [110, 0]
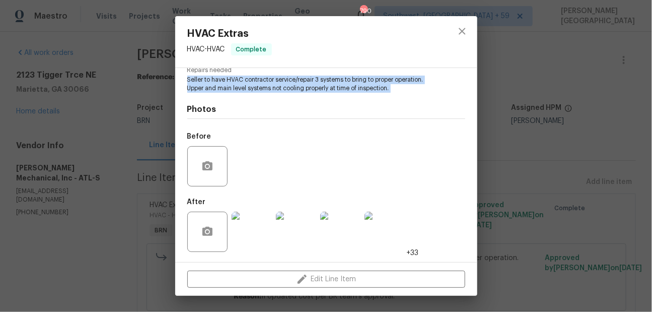
click at [287, 229] on img at bounding box center [296, 232] width 40 height 40
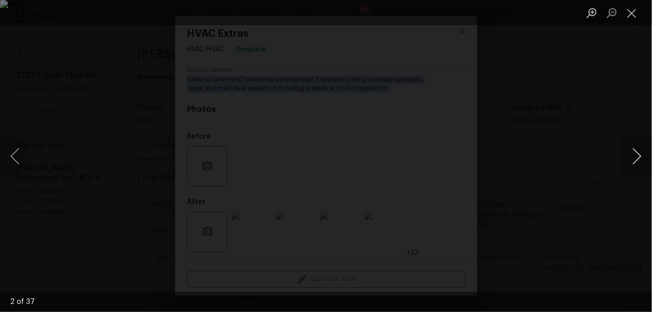
click at [632, 157] on button "Next image" at bounding box center [637, 156] width 30 height 40
click at [16, 160] on button "Previous image" at bounding box center [15, 156] width 30 height 40
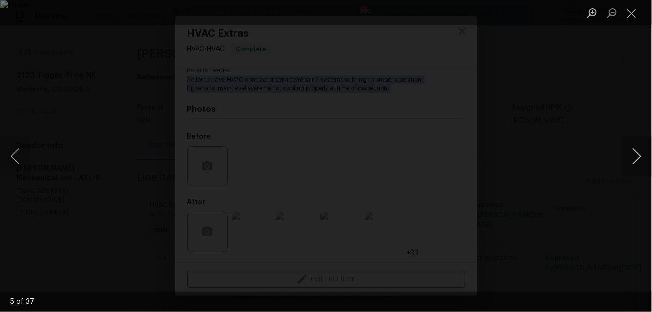
click at [631, 158] on button "Next image" at bounding box center [637, 156] width 30 height 40
click at [628, 158] on button "Next image" at bounding box center [637, 156] width 30 height 40
click at [641, 147] on button "Next image" at bounding box center [637, 156] width 30 height 40
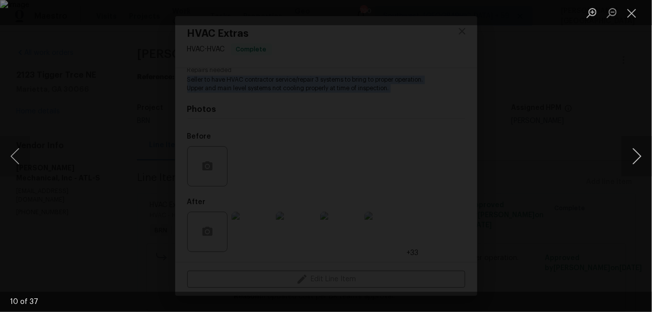
click at [641, 147] on button "Next image" at bounding box center [637, 156] width 30 height 40
click at [636, 145] on button "Next image" at bounding box center [637, 156] width 30 height 40
click at [636, 146] on button "Next image" at bounding box center [637, 156] width 30 height 40
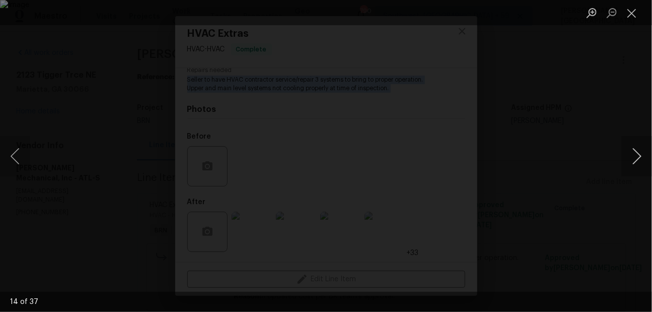
click at [636, 146] on button "Next image" at bounding box center [637, 156] width 30 height 40
click at [628, 155] on button "Next image" at bounding box center [637, 156] width 30 height 40
click at [628, 156] on button "Next image" at bounding box center [637, 156] width 30 height 40
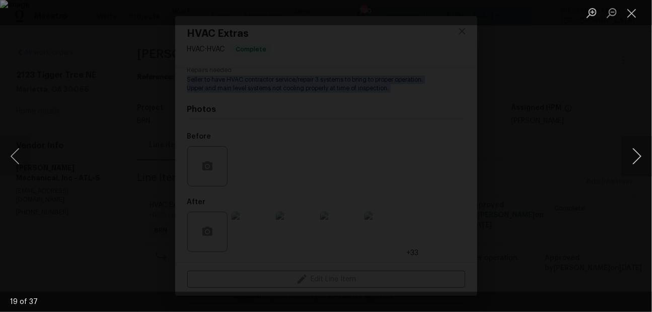
click at [630, 153] on button "Next image" at bounding box center [637, 156] width 30 height 40
click at [635, 160] on button "Next image" at bounding box center [637, 156] width 30 height 40
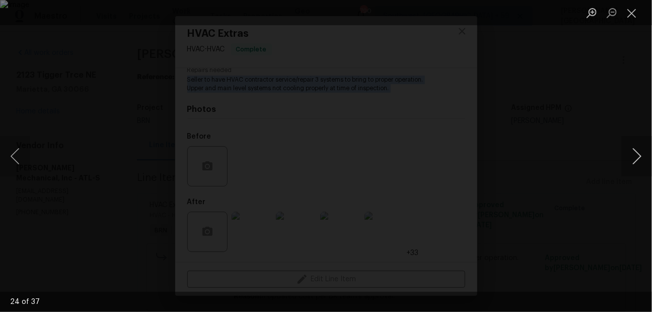
click at [635, 160] on button "Next image" at bounding box center [637, 156] width 30 height 40
click at [639, 161] on button "Next image" at bounding box center [637, 156] width 30 height 40
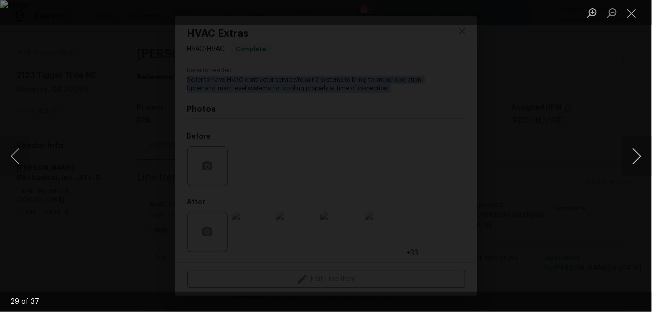
click at [639, 161] on button "Next image" at bounding box center [637, 156] width 30 height 40
click at [640, 152] on button "Next image" at bounding box center [637, 156] width 30 height 40
click at [640, 153] on button "Next image" at bounding box center [637, 156] width 30 height 40
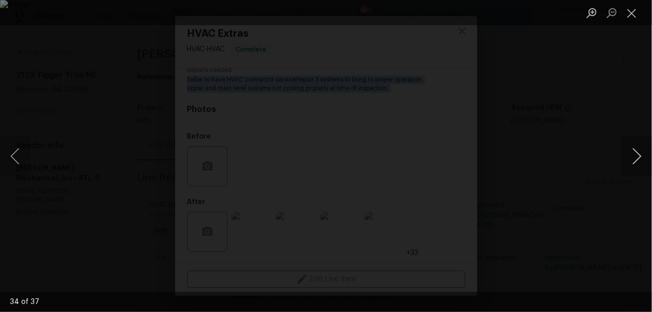
click at [637, 152] on button "Next image" at bounding box center [637, 156] width 30 height 40
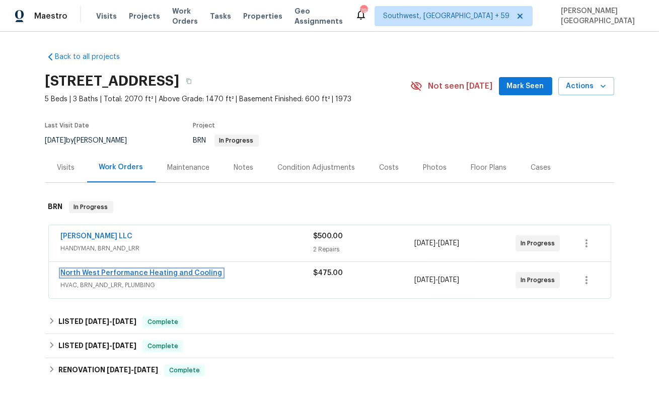
click at [118, 271] on link "North West Performance Heating and Cooling" at bounding box center [142, 272] width 162 height 7
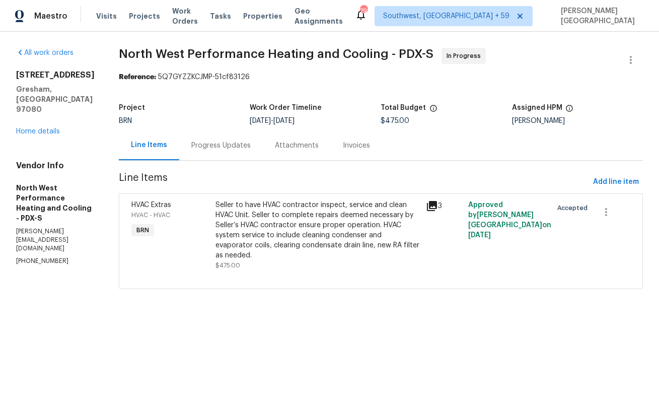
click at [251, 147] on div "Progress Updates" at bounding box center [220, 146] width 59 height 10
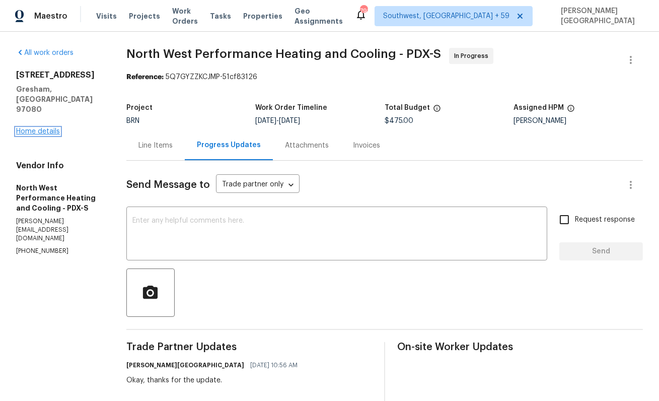
click at [56, 128] on link "Home details" at bounding box center [38, 131] width 44 height 7
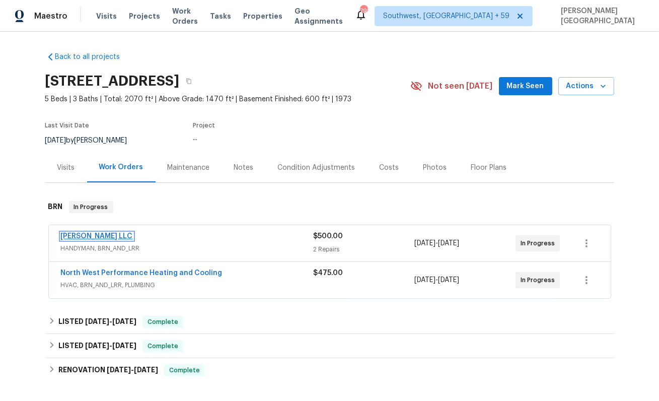
click at [103, 234] on link "Tonya Shirk LLC" at bounding box center [97, 236] width 72 height 7
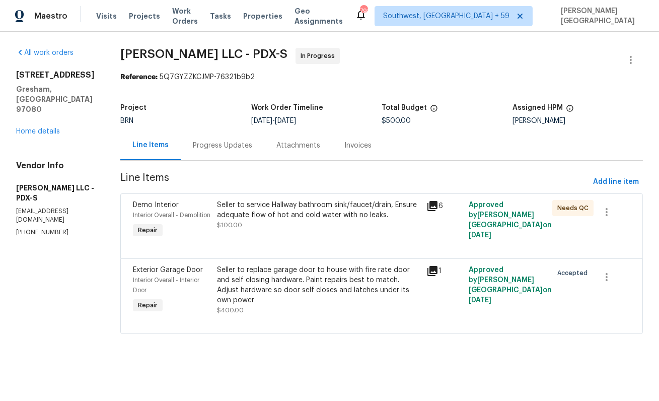
click at [228, 147] on div "Progress Updates" at bounding box center [222, 146] width 59 height 10
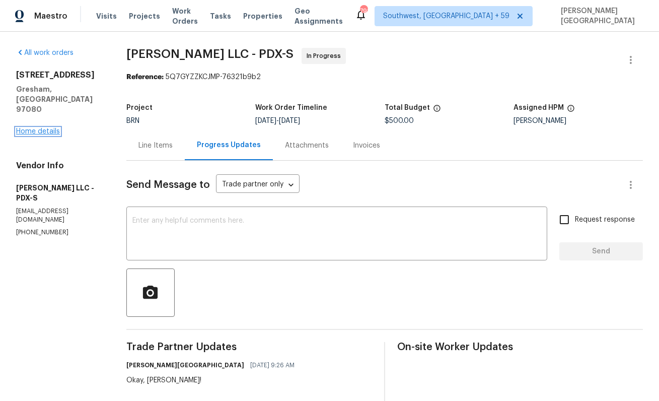
click at [56, 128] on link "Home details" at bounding box center [38, 131] width 44 height 7
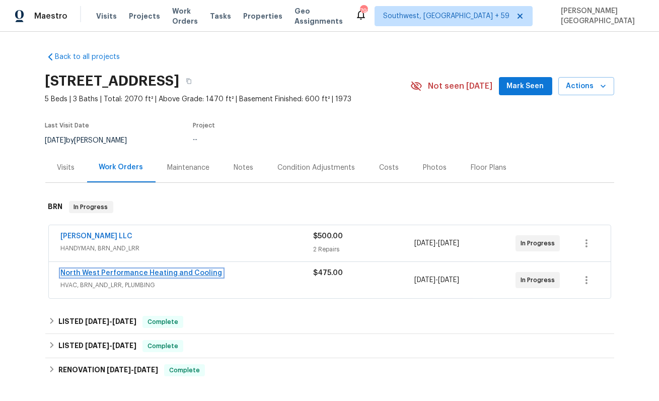
click at [140, 273] on link "North West Performance Heating and Cooling" at bounding box center [142, 272] width 162 height 7
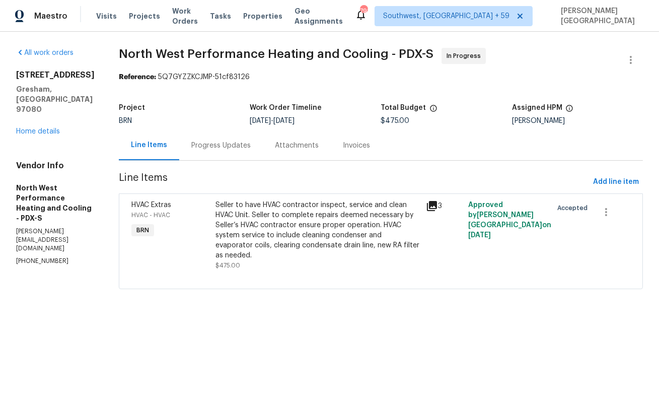
click at [251, 154] on div "Progress Updates" at bounding box center [221, 145] width 84 height 30
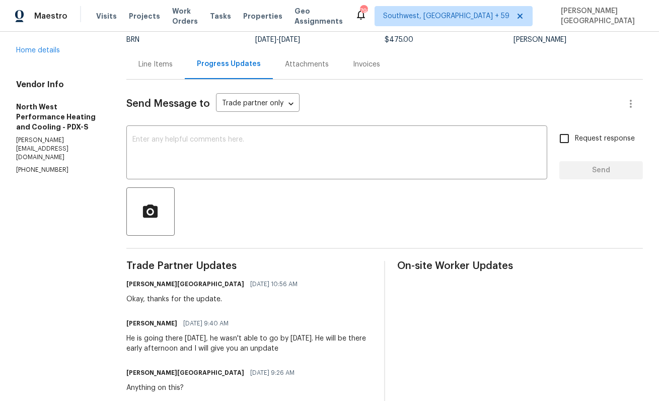
scroll to position [158, 0]
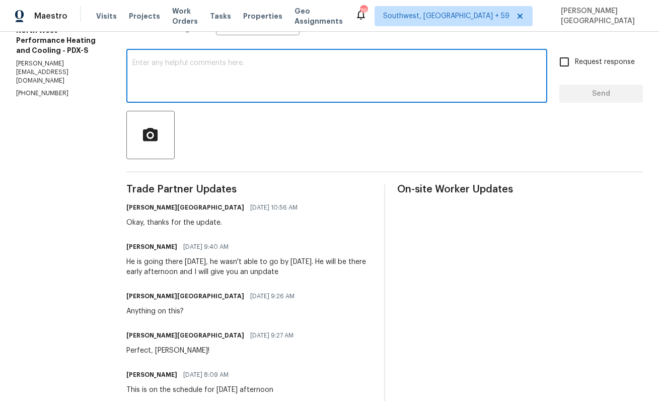
click at [183, 82] on textarea at bounding box center [336, 76] width 409 height 35
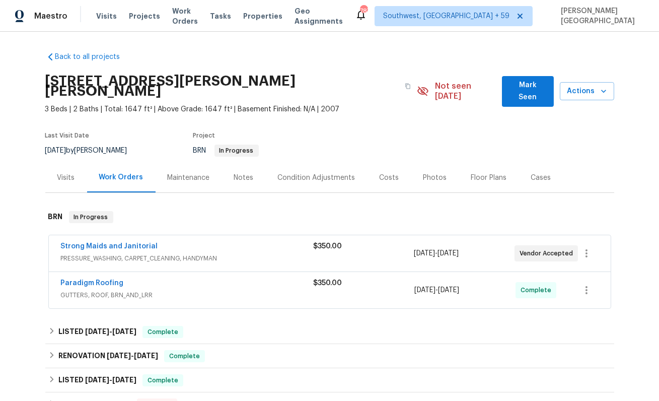
click at [132, 241] on span "Strong Maids and Janitorial" at bounding box center [109, 246] width 97 height 10
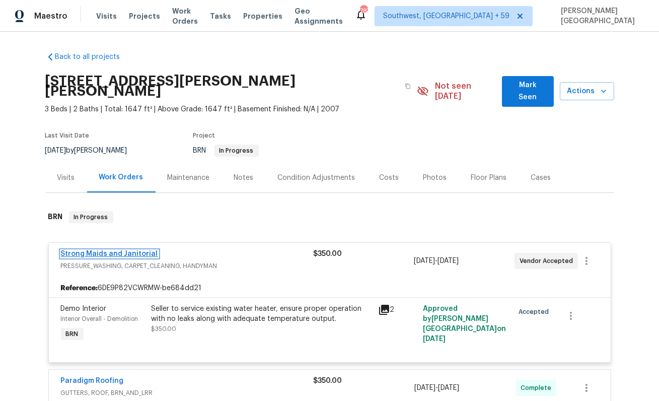
click at [128, 250] on link "Strong Maids and Janitorial" at bounding box center [109, 253] width 97 height 7
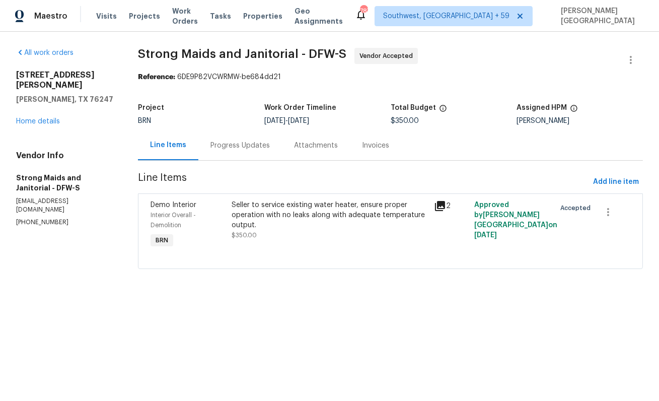
click at [232, 155] on div "Progress Updates" at bounding box center [240, 145] width 84 height 30
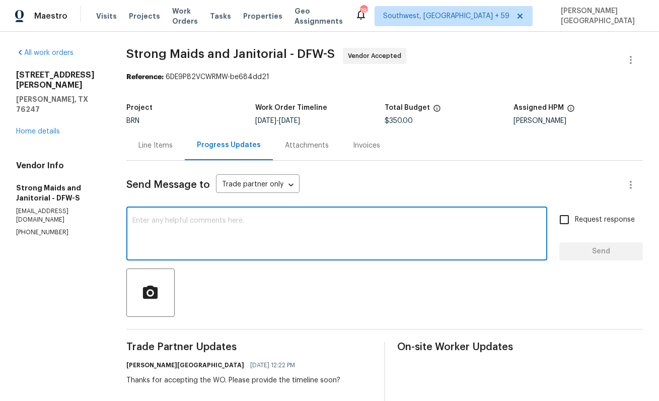
click at [180, 246] on textarea at bounding box center [336, 234] width 409 height 35
type textarea "Is the work completed?"
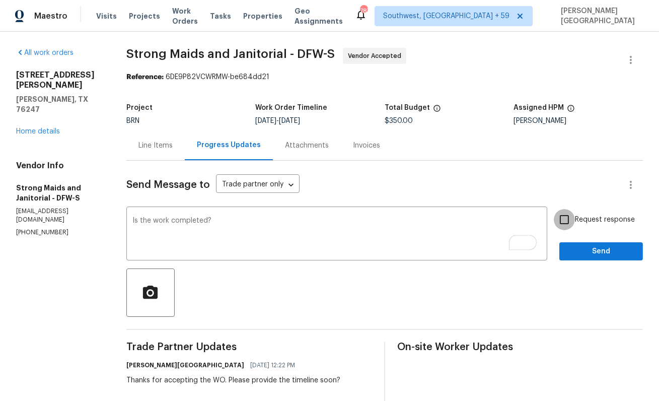
click at [574, 216] on input "Request response" at bounding box center [564, 219] width 21 height 21
checkbox input "true"
click at [578, 251] on span "Send" at bounding box center [601, 251] width 67 height 13
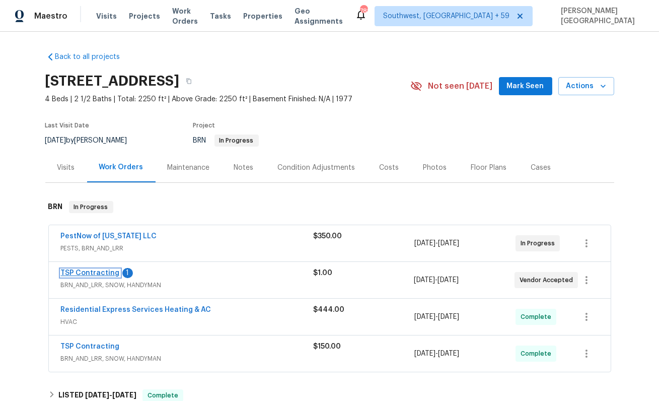
click at [113, 273] on link "TSP Contracting" at bounding box center [90, 272] width 59 height 7
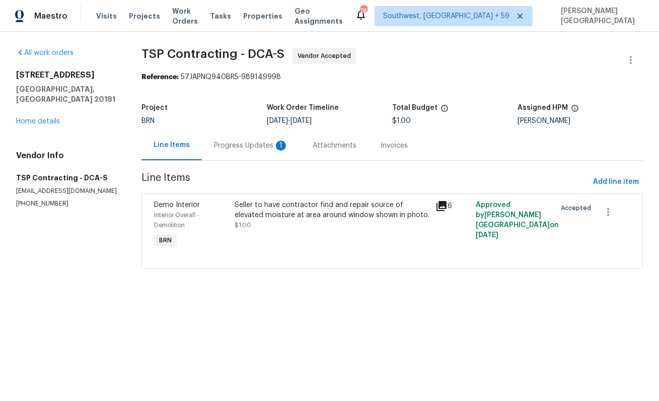
click at [264, 155] on div "Progress Updates 1" at bounding box center [251, 145] width 99 height 30
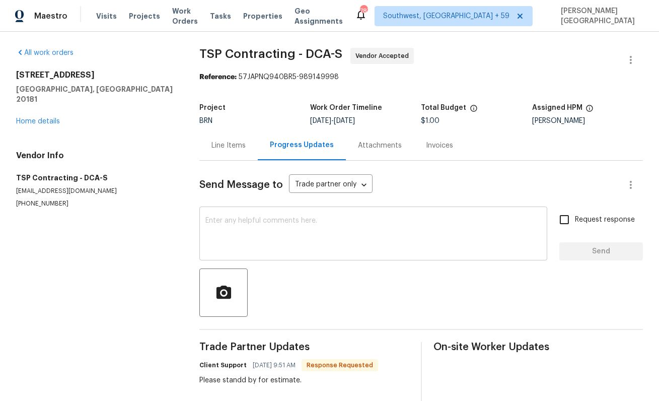
click at [234, 226] on textarea at bounding box center [374, 234] width 336 height 35
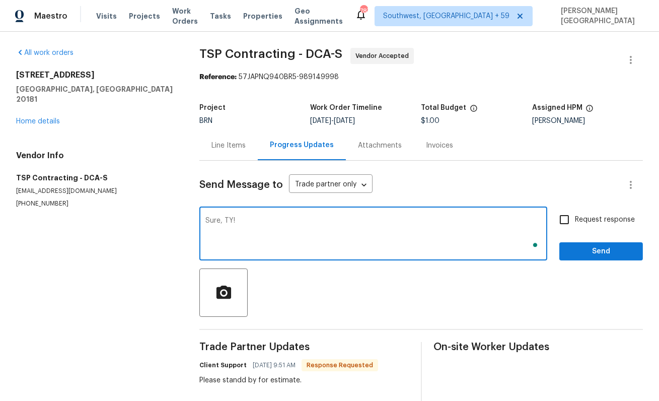
type textarea "Sure, TY!"
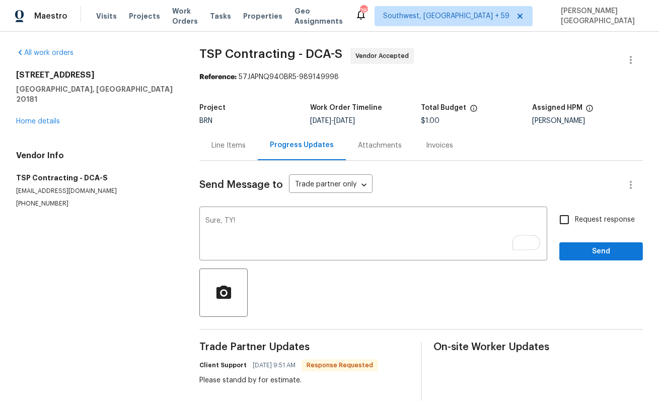
click at [594, 230] on label "Request response" at bounding box center [594, 219] width 81 height 21
click at [575, 230] on input "Request response" at bounding box center [564, 219] width 21 height 21
checkbox input "true"
click at [595, 256] on span "Send" at bounding box center [601, 251] width 67 height 13
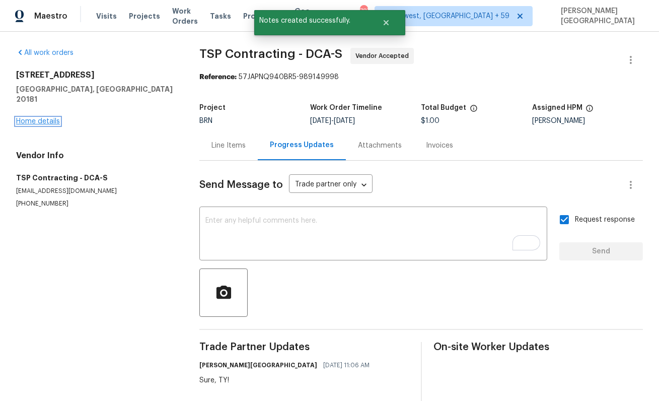
click at [48, 118] on link "Home details" at bounding box center [38, 121] width 44 height 7
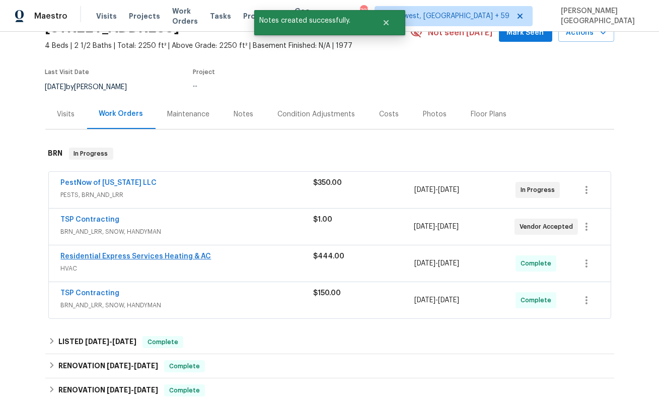
scroll to position [58, 0]
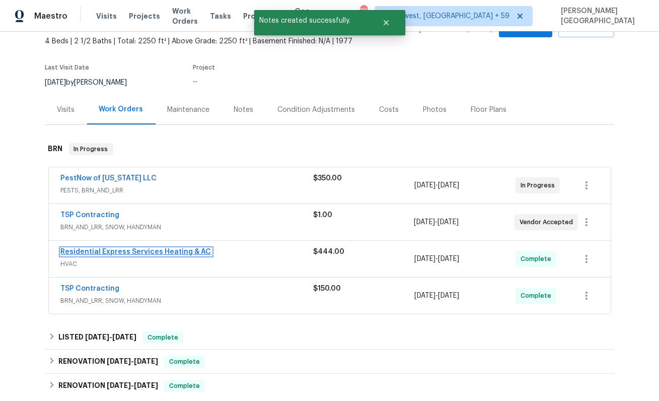
click at [136, 251] on link "Residential Express Services Heating & AC" at bounding box center [136, 251] width 151 height 7
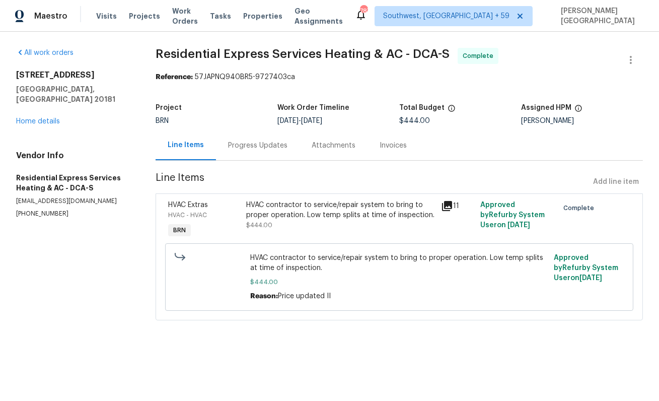
click at [286, 149] on div "Progress Updates" at bounding box center [258, 145] width 84 height 30
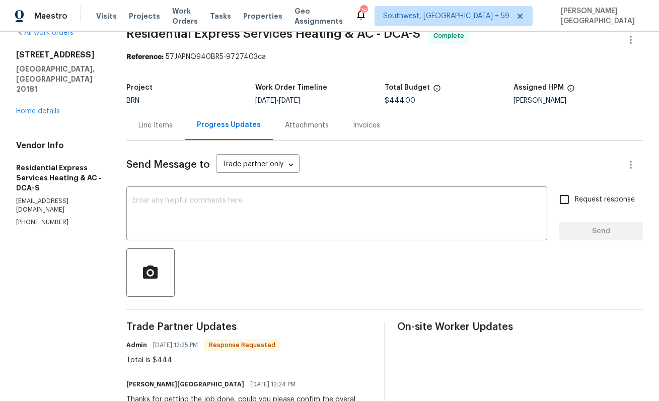
scroll to position [29, 0]
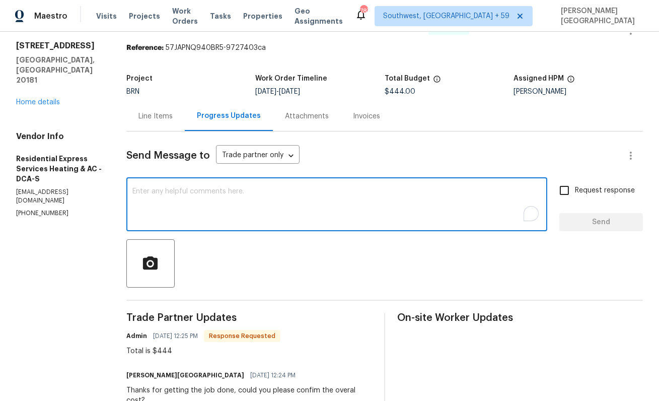
click at [185, 214] on textarea "To enrich screen reader interactions, please activate Accessibility in Grammarl…" at bounding box center [336, 205] width 409 height 35
type textarea "Thank you!"
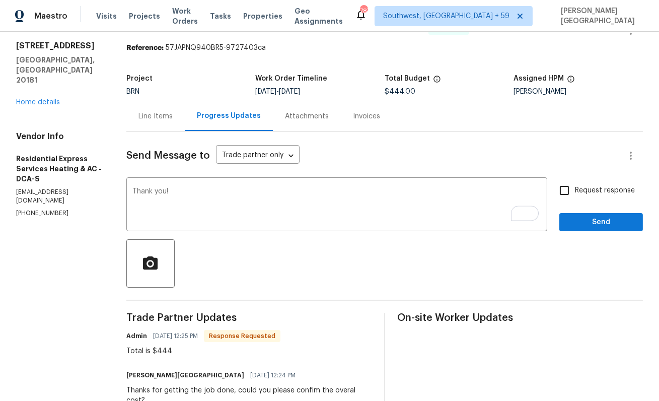
click at [605, 197] on label "Request response" at bounding box center [594, 190] width 81 height 21
click at [575, 197] on input "Request response" at bounding box center [564, 190] width 21 height 21
checkbox input "true"
click at [605, 221] on span "Send" at bounding box center [601, 222] width 67 height 13
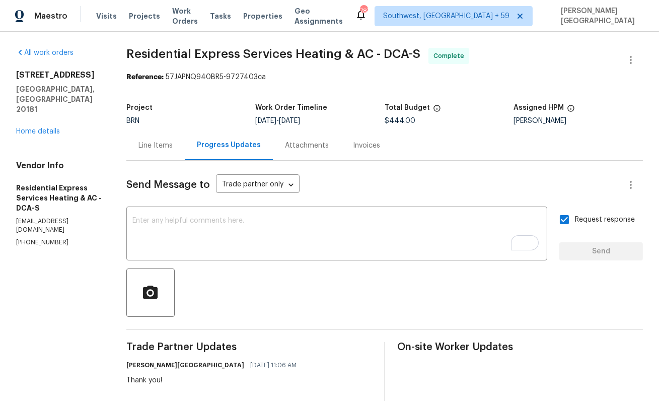
scroll to position [309, 0]
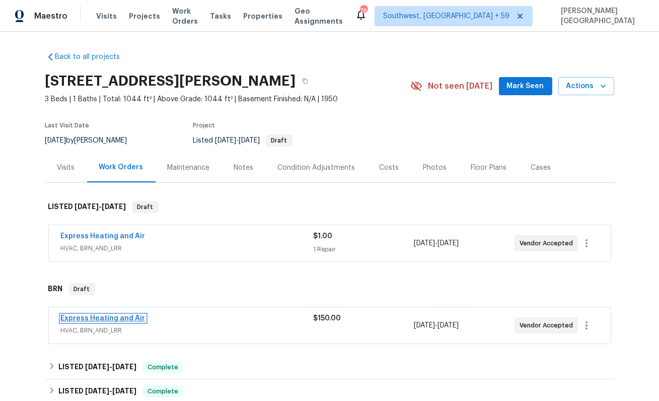
click at [110, 317] on link "Express Heating and Air" at bounding box center [103, 318] width 85 height 7
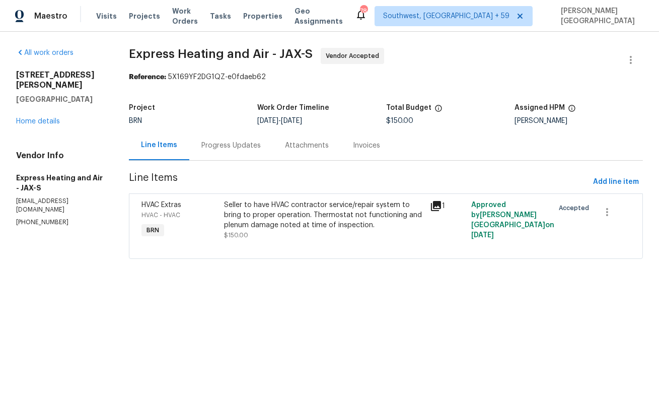
click at [215, 145] on div "Progress Updates" at bounding box center [230, 146] width 59 height 10
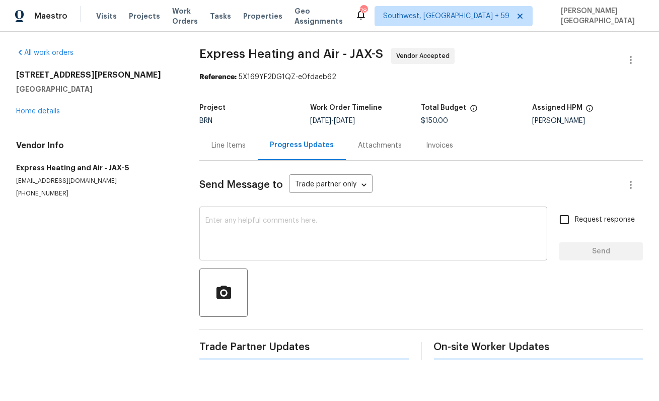
click at [233, 238] on textarea at bounding box center [374, 234] width 336 height 35
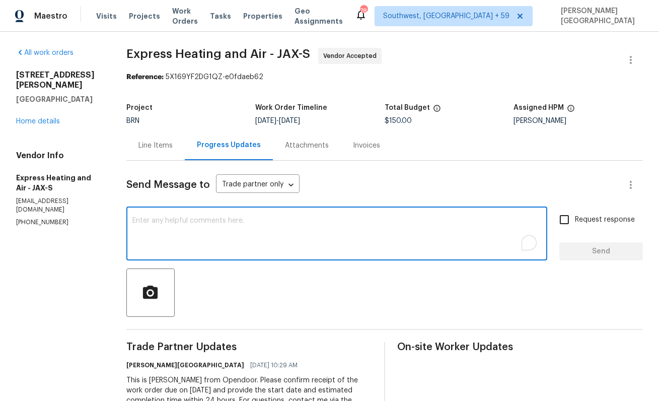
paste textarea "Thanks for accepting the WO. Please provide the timeline soon?"
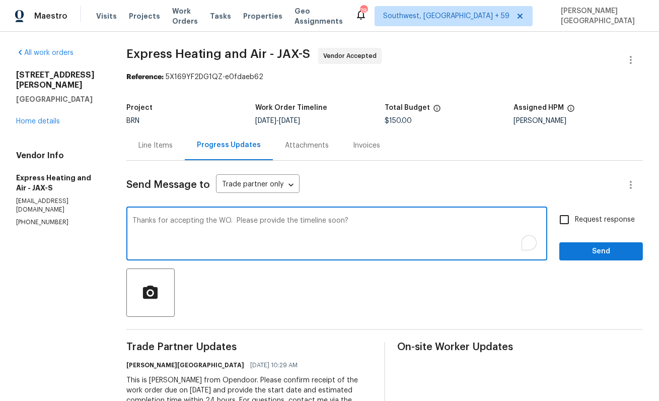
type textarea "Thanks for accepting the WO. Please provide the timeline soon?"
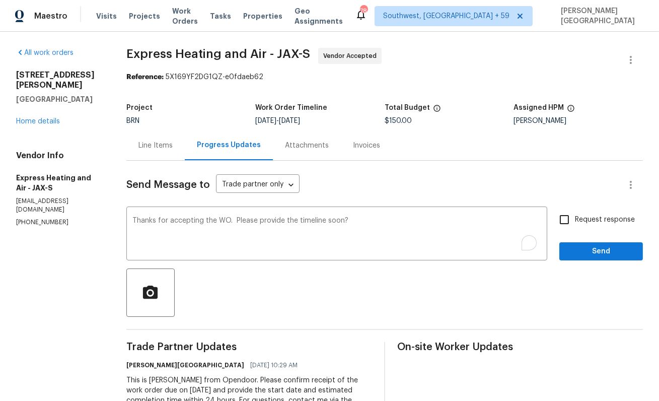
click at [579, 226] on label "Request response" at bounding box center [594, 219] width 81 height 21
click at [575, 226] on input "Request response" at bounding box center [564, 219] width 21 height 21
checkbox input "true"
click at [581, 260] on button "Send" at bounding box center [602, 251] width 84 height 19
